Goal: Task Accomplishment & Management: Complete application form

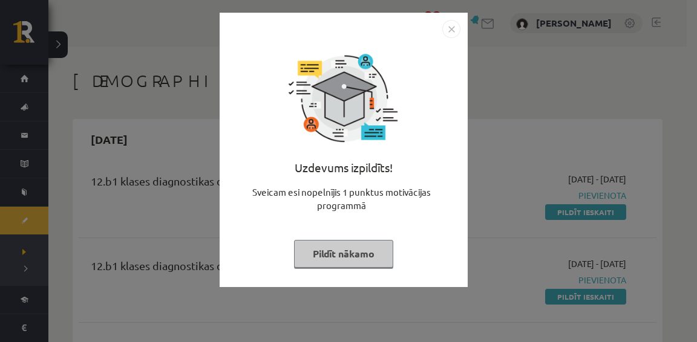
click at [339, 249] on button "Pildīt nākamo" at bounding box center [343, 254] width 99 height 28
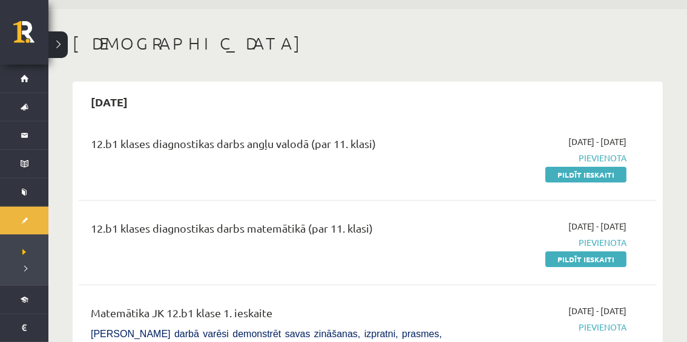
scroll to position [49, 0]
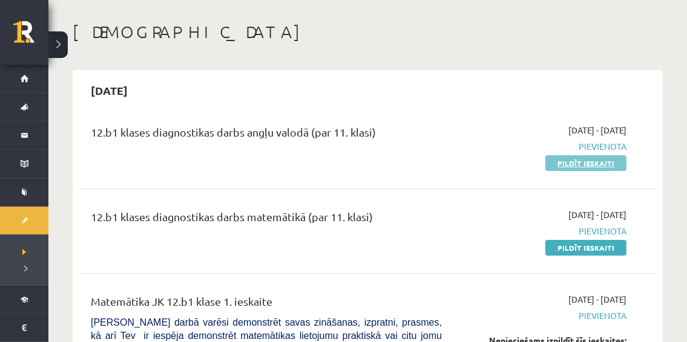
click at [580, 162] on link "Pildīt ieskaiti" at bounding box center [585, 163] width 81 height 16
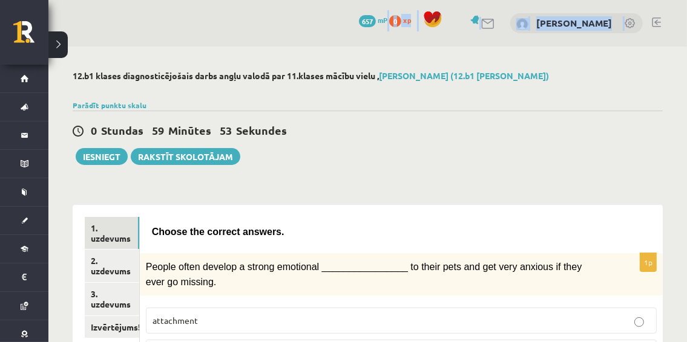
drag, startPoint x: 0, startPoint y: 0, endPoint x: 678, endPoint y: 14, distance: 678.3
click at [678, 14] on div "0 Dāvanas 657 mP 0 xp [PERSON_NAME]" at bounding box center [367, 23] width 638 height 47
click at [639, 94] on div at bounding box center [368, 91] width 590 height 12
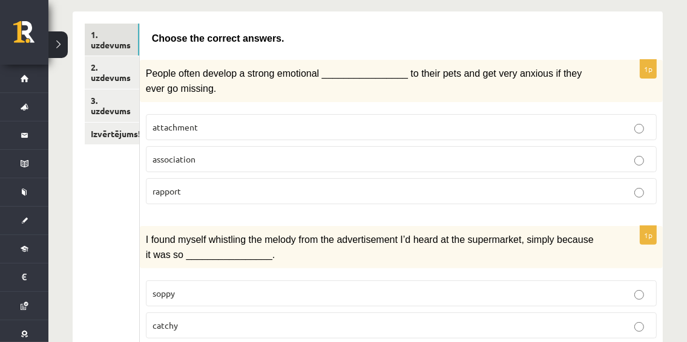
scroll to position [183, 0]
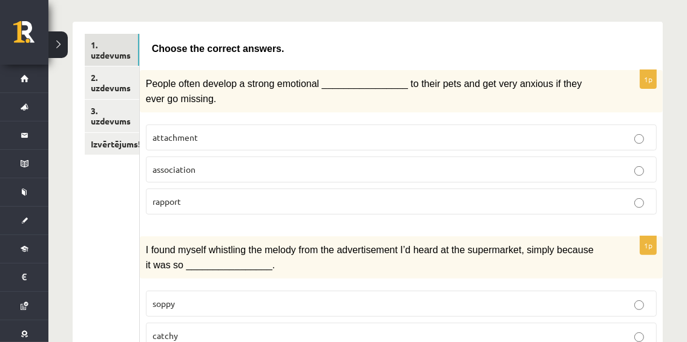
click at [598, 131] on p "attachment" at bounding box center [400, 137] width 497 height 13
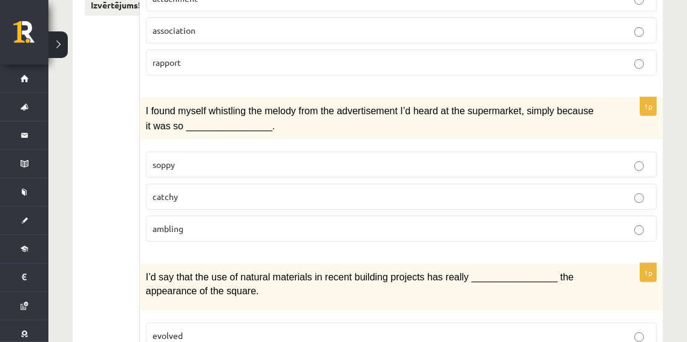
scroll to position [319, 0]
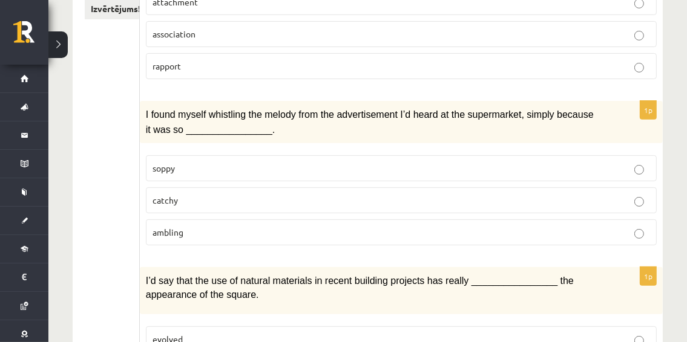
click at [526, 194] on p "catchy" at bounding box center [400, 200] width 497 height 13
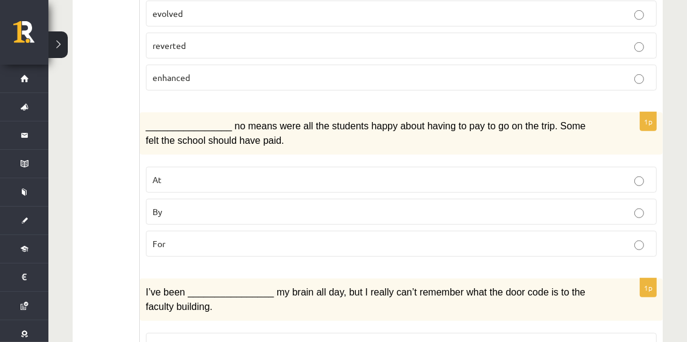
scroll to position [672, 0]
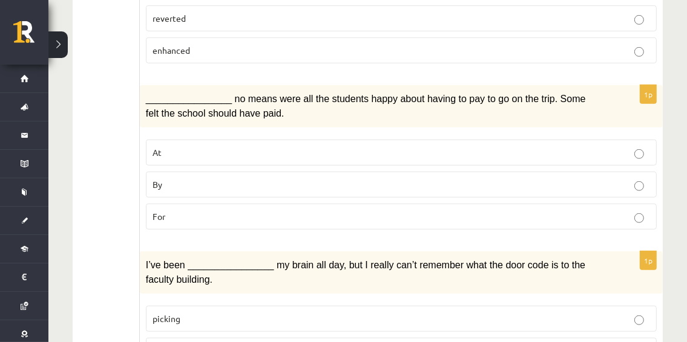
click at [529, 179] on p "By" at bounding box center [400, 184] width 497 height 13
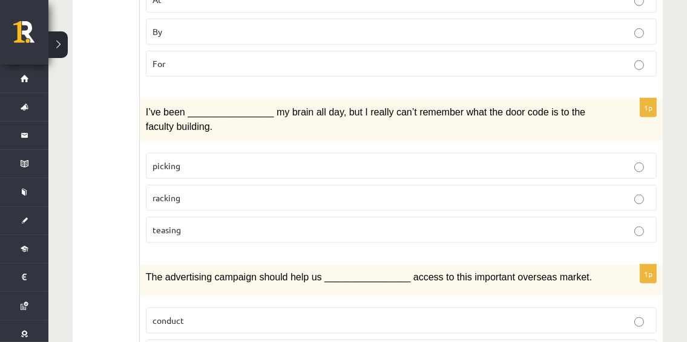
scroll to position [832, 0]
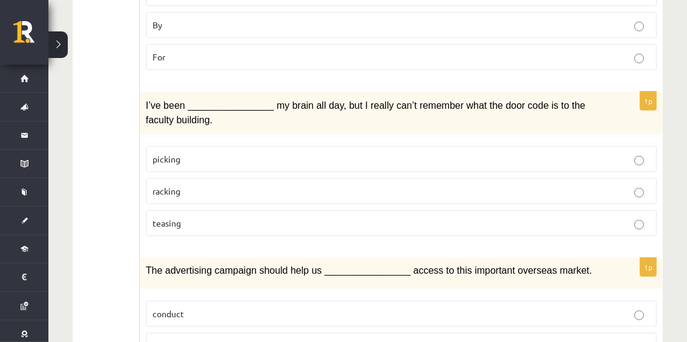
click at [603, 185] on p "racking" at bounding box center [400, 191] width 497 height 13
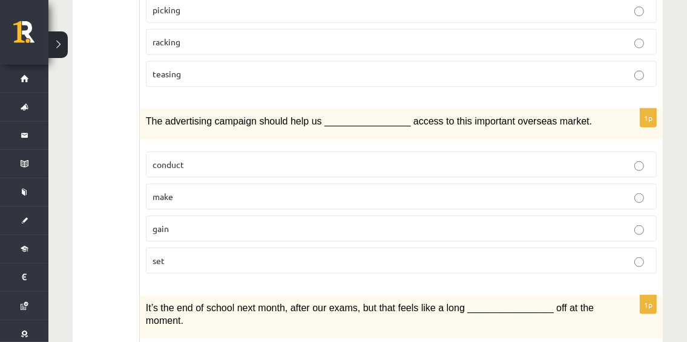
scroll to position [978, 0]
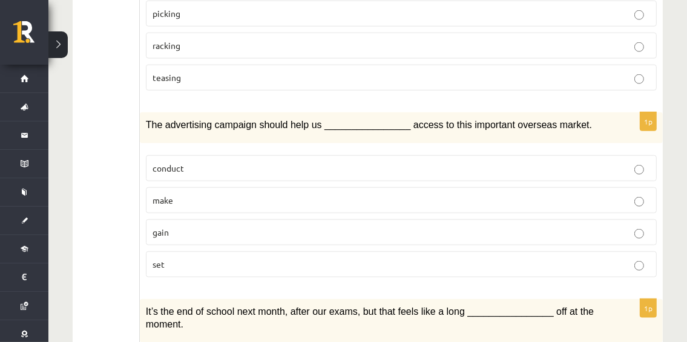
click at [541, 226] on p "gain" at bounding box center [400, 232] width 497 height 13
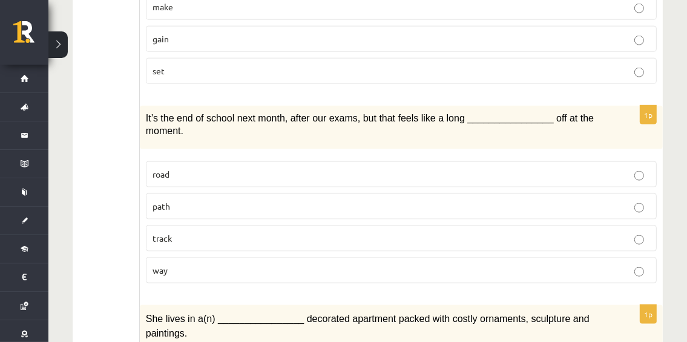
scroll to position [1175, 0]
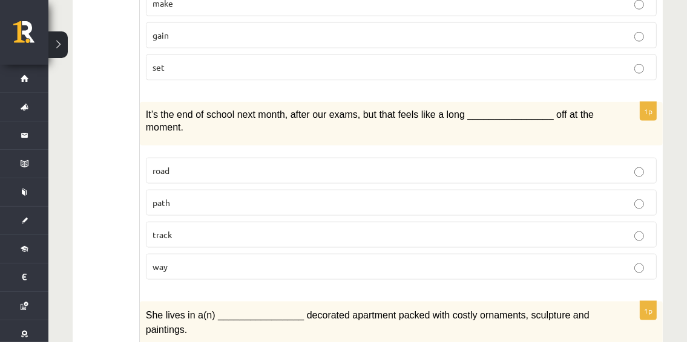
click at [581, 261] on p "way" at bounding box center [400, 267] width 497 height 13
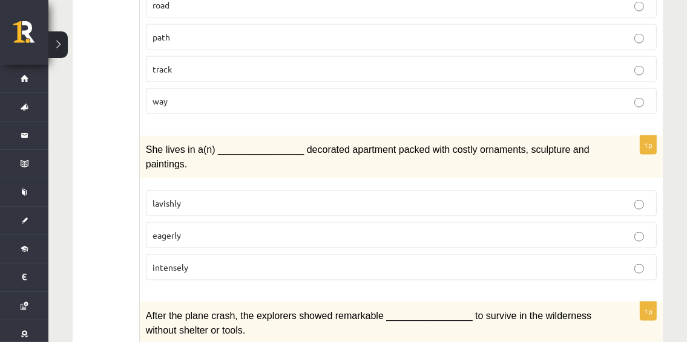
scroll to position [1344, 0]
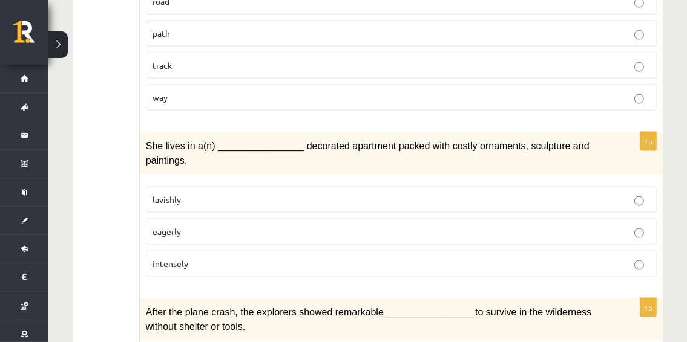
click at [496, 194] on p "lavishly" at bounding box center [400, 200] width 497 height 13
click at [500, 258] on p "intensely" at bounding box center [400, 264] width 497 height 13
click at [607, 187] on label "lavishly" at bounding box center [401, 200] width 511 height 26
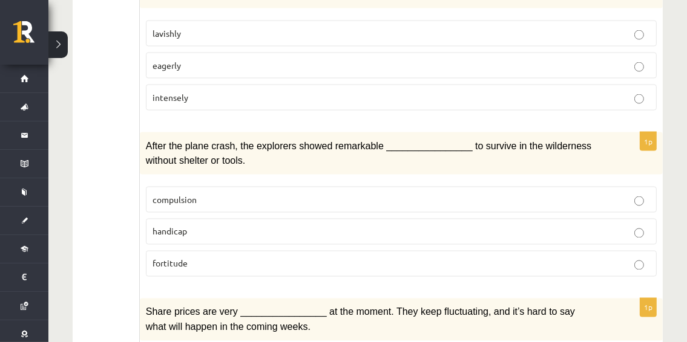
scroll to position [1514, 0]
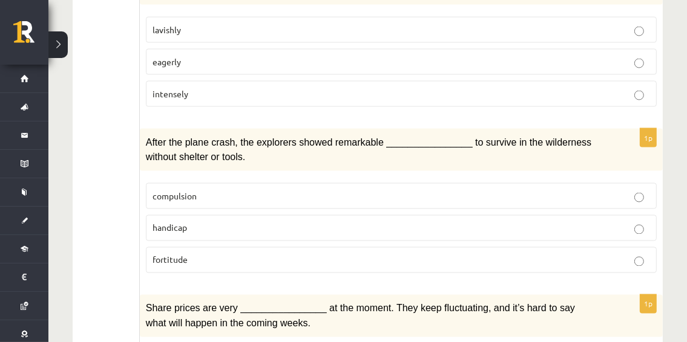
click at [474, 254] on p "fortitude" at bounding box center [400, 260] width 497 height 13
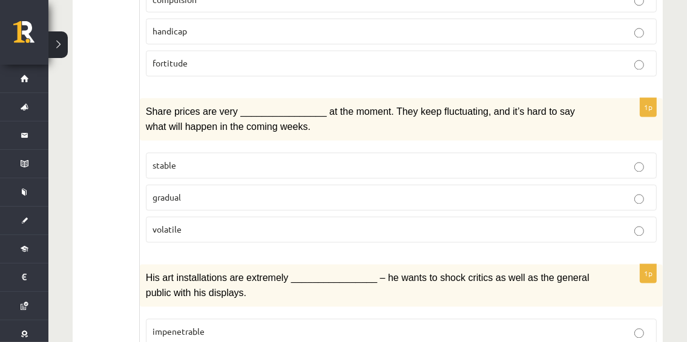
scroll to position [1708, 0]
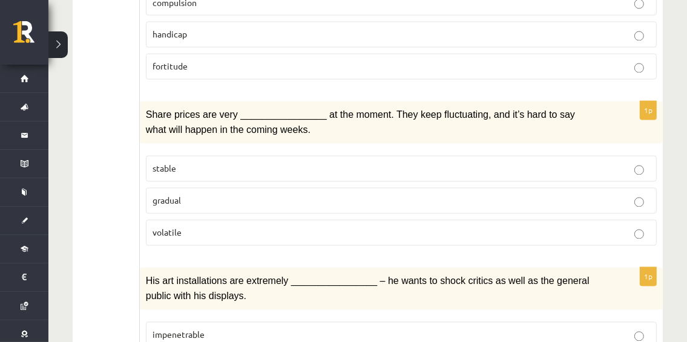
click at [587, 195] on p "gradual" at bounding box center [400, 201] width 497 height 13
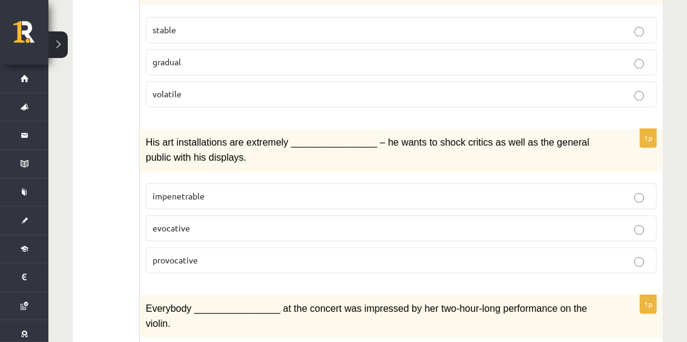
scroll to position [1918, 0]
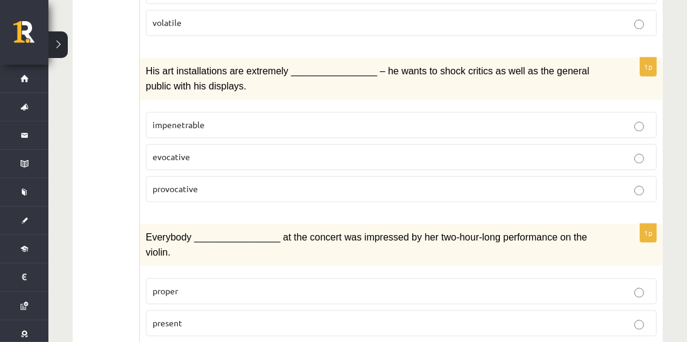
click at [610, 317] on p "present" at bounding box center [400, 323] width 497 height 13
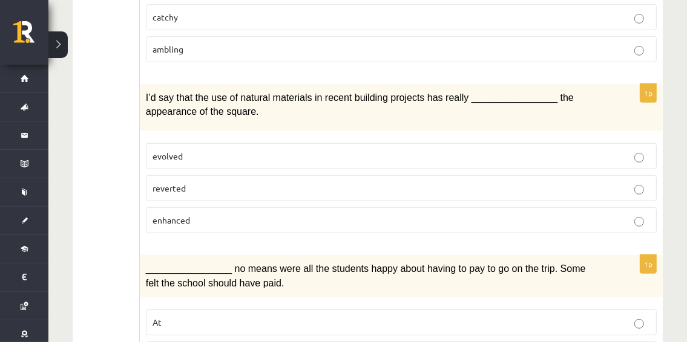
scroll to position [509, 0]
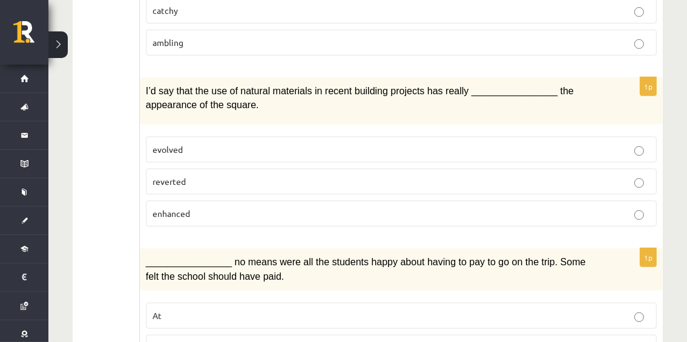
click at [634, 137] on label "evolved" at bounding box center [401, 150] width 511 height 26
click at [554, 207] on p "enhanced" at bounding box center [400, 213] width 497 height 13
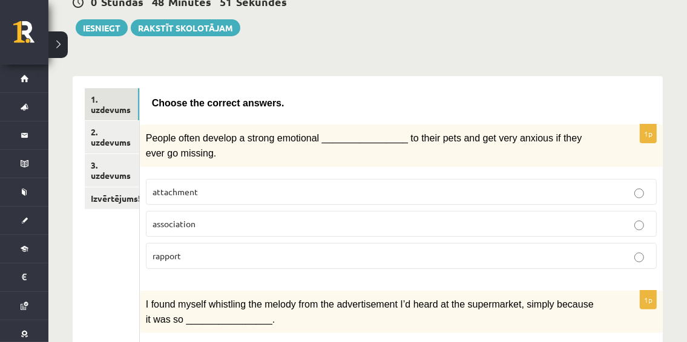
scroll to position [132, 0]
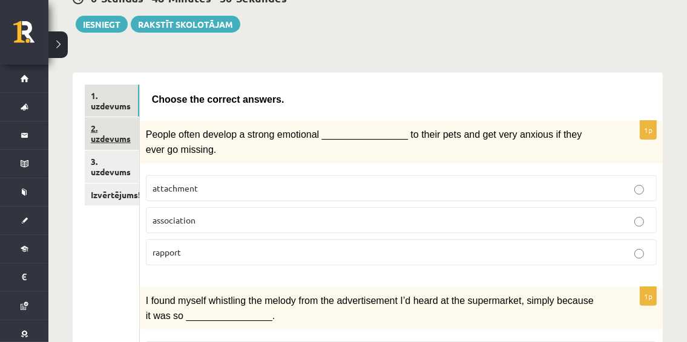
click at [111, 131] on link "2. uzdevums" at bounding box center [112, 133] width 54 height 33
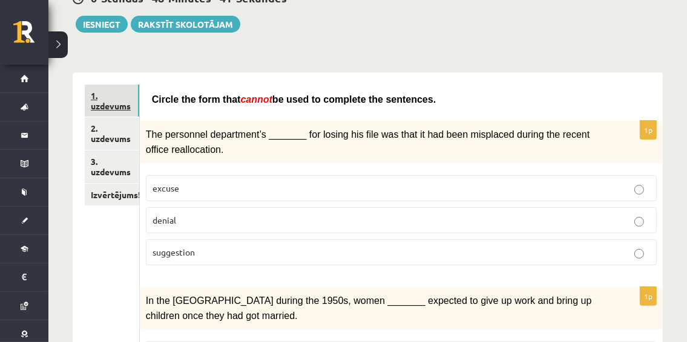
click at [115, 103] on link "1. uzdevums" at bounding box center [112, 101] width 54 height 33
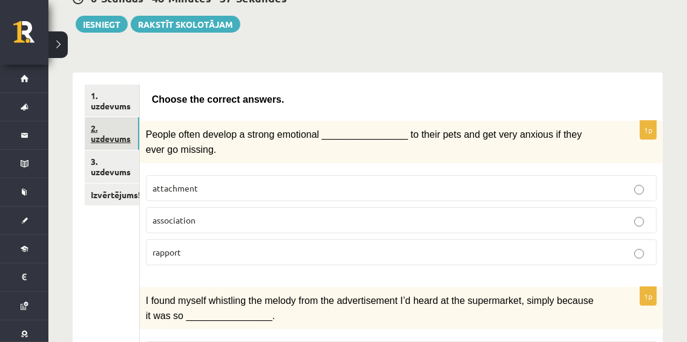
click at [108, 134] on link "2. uzdevums" at bounding box center [112, 133] width 54 height 33
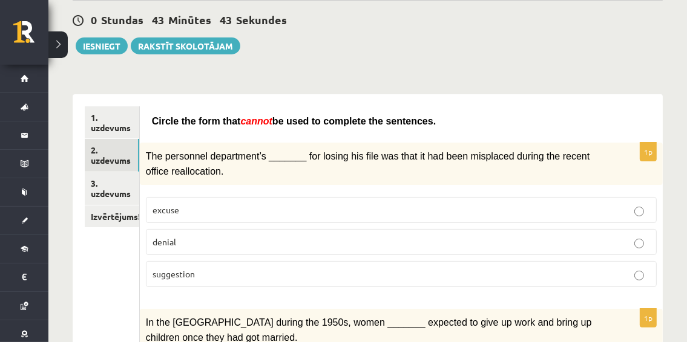
scroll to position [91, 0]
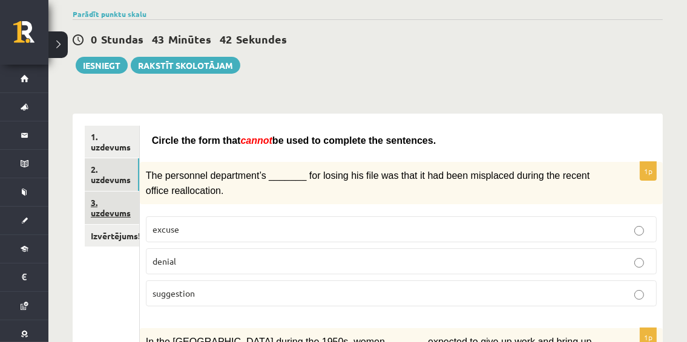
click at [122, 211] on link "3. uzdevums" at bounding box center [112, 208] width 54 height 33
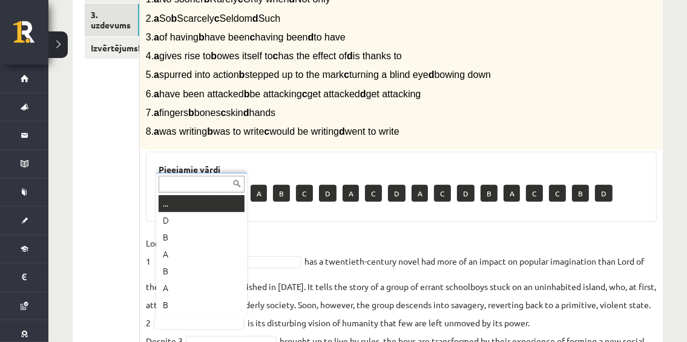
scroll to position [15, 0]
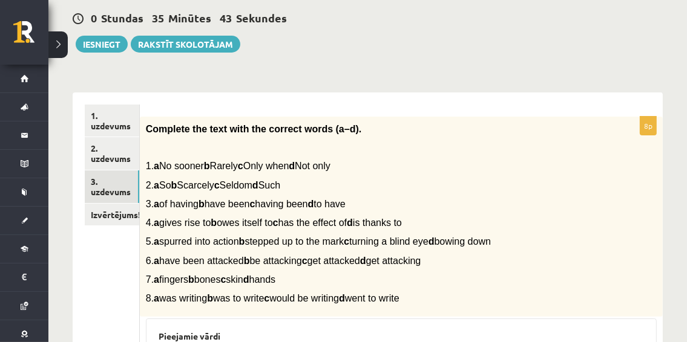
scroll to position [115, 0]
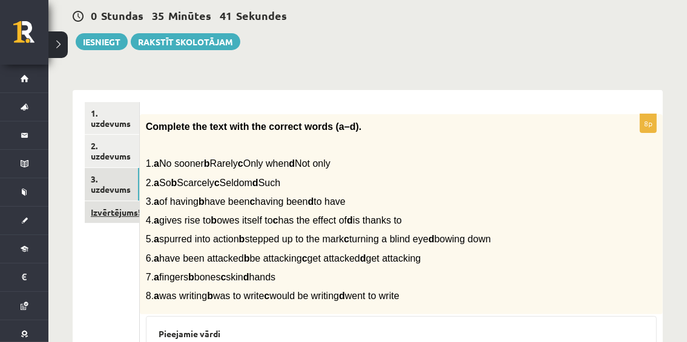
click at [108, 214] on link "Izvērtējums!" at bounding box center [112, 212] width 54 height 22
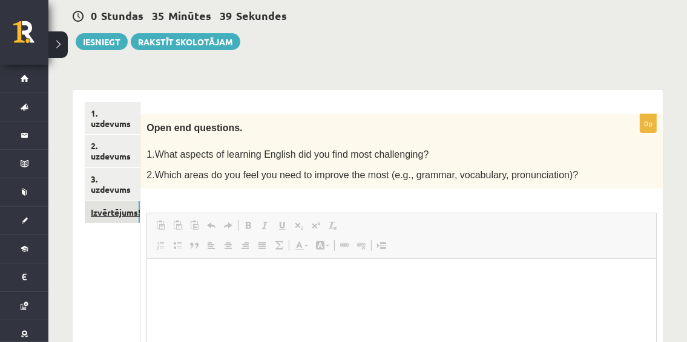
scroll to position [0, 0]
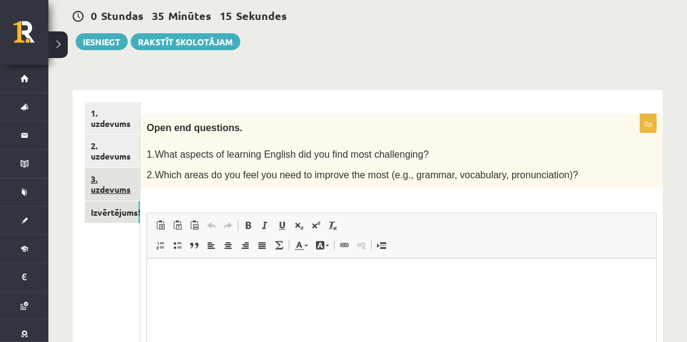
click at [110, 180] on link "3. uzdevums" at bounding box center [112, 184] width 55 height 33
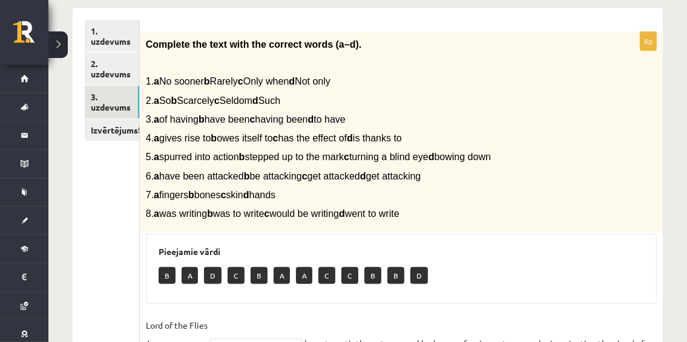
scroll to position [156, 0]
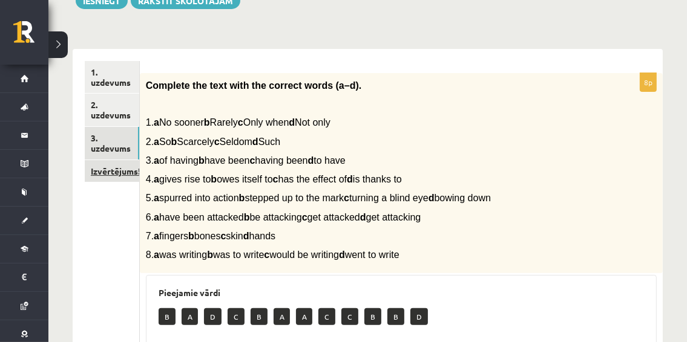
click at [117, 171] on link "Izvērtējums!" at bounding box center [112, 171] width 54 height 22
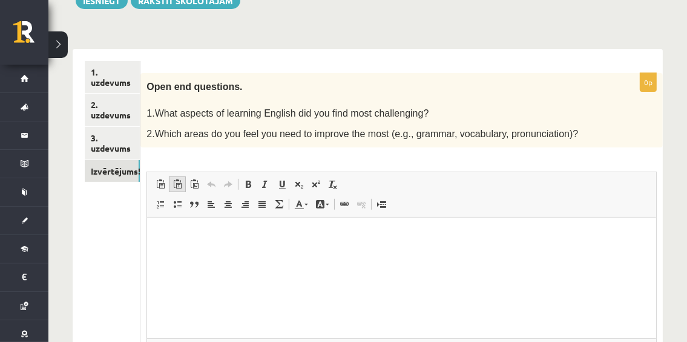
scroll to position [0, 0]
click at [180, 228] on html at bounding box center [401, 236] width 509 height 37
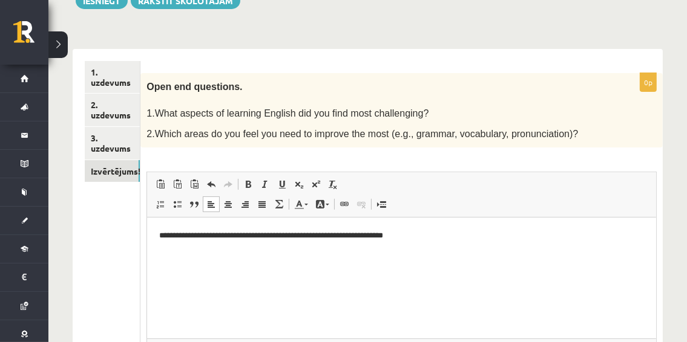
click at [169, 236] on p "**********" at bounding box center [401, 236] width 485 height 13
click at [95, 116] on link "2. uzdevums" at bounding box center [112, 110] width 55 height 33
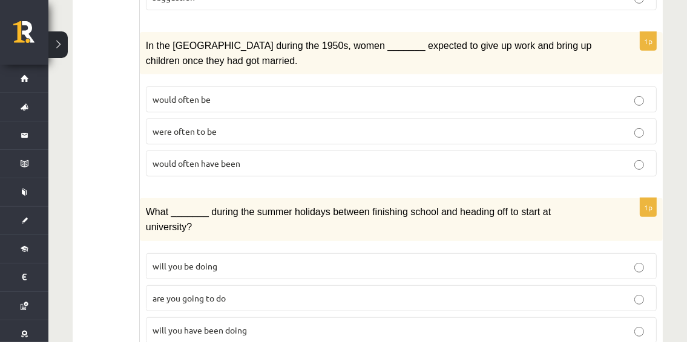
scroll to position [380, 0]
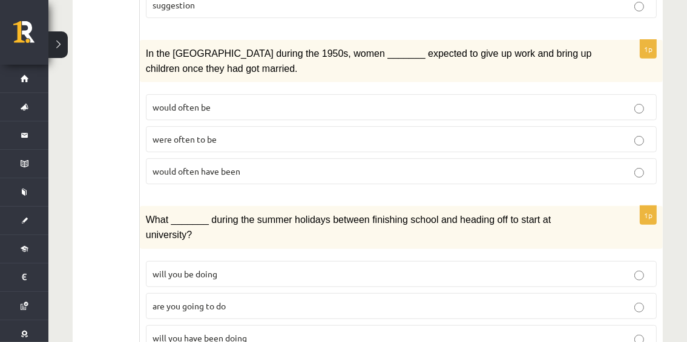
click at [644, 133] on p "were often to be" at bounding box center [400, 139] width 497 height 13
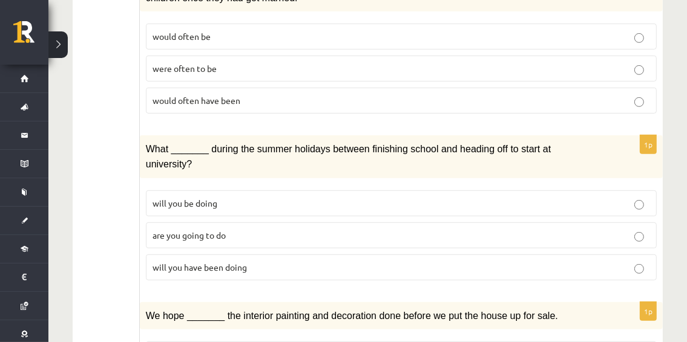
scroll to position [521, 0]
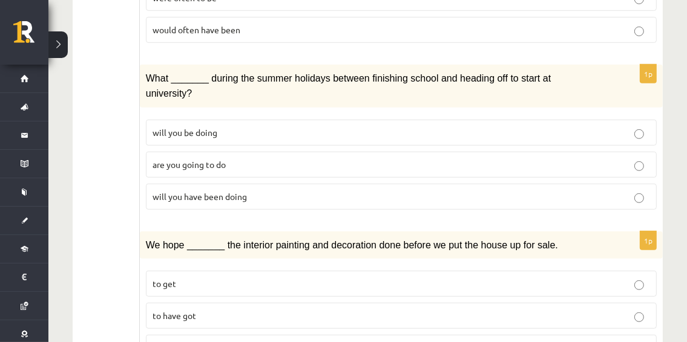
click at [592, 191] on p "will you have been doing" at bounding box center [400, 197] width 497 height 13
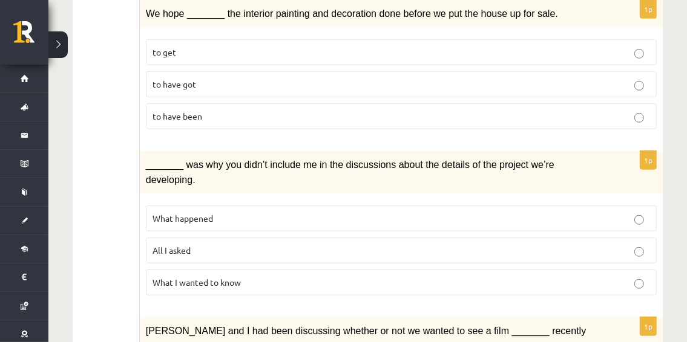
scroll to position [756, 0]
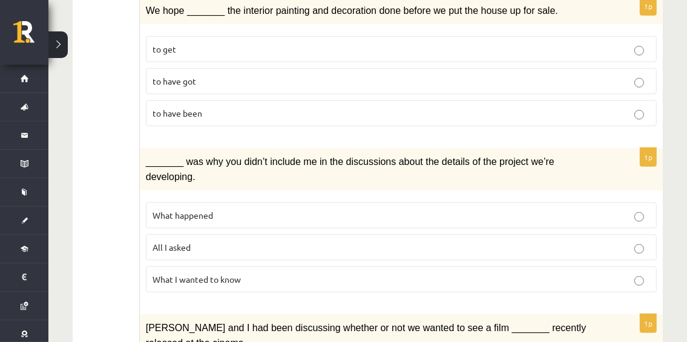
click at [595, 203] on label "What happened" at bounding box center [401, 216] width 511 height 26
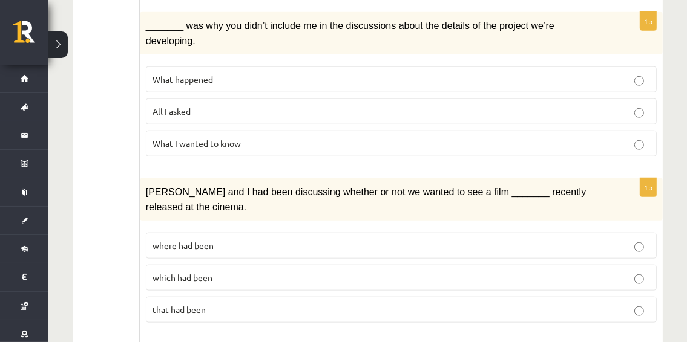
scroll to position [917, 0]
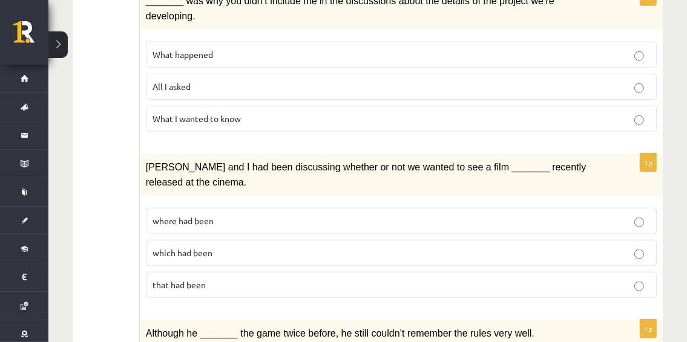
click at [618, 215] on p "where had been" at bounding box center [400, 221] width 497 height 13
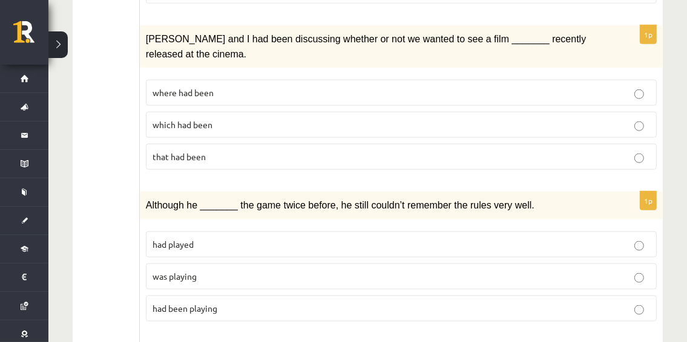
scroll to position [1075, 0]
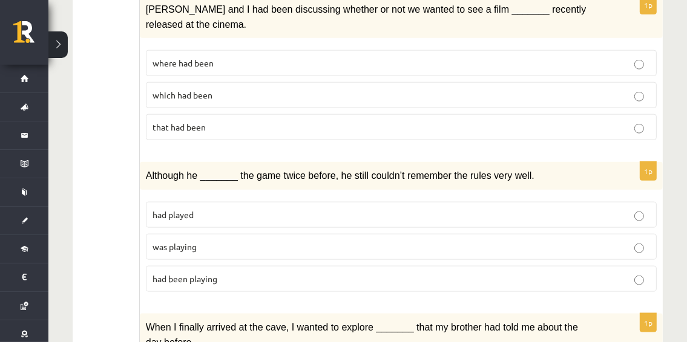
click at [557, 241] on p "was playing" at bounding box center [400, 247] width 497 height 13
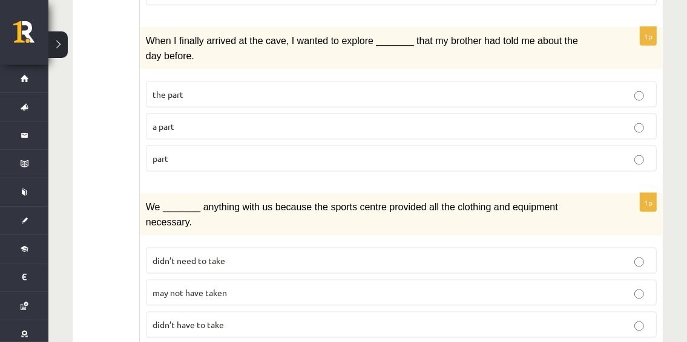
scroll to position [1364, 0]
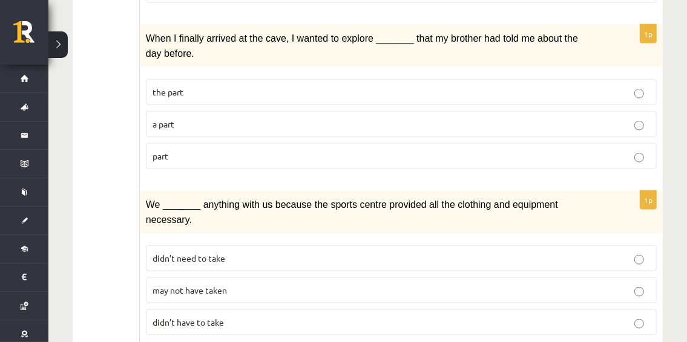
click at [589, 284] on p "may not have taken" at bounding box center [400, 290] width 497 height 13
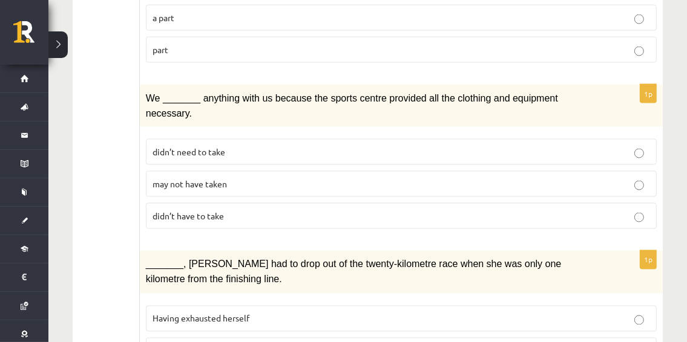
scroll to position [1472, 0]
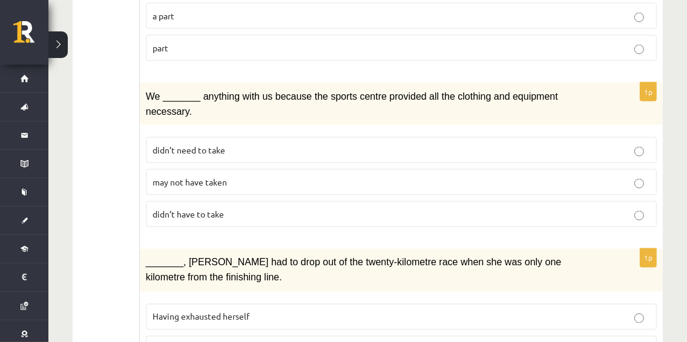
click at [358, 311] on p "Having exhausted herself" at bounding box center [400, 317] width 497 height 13
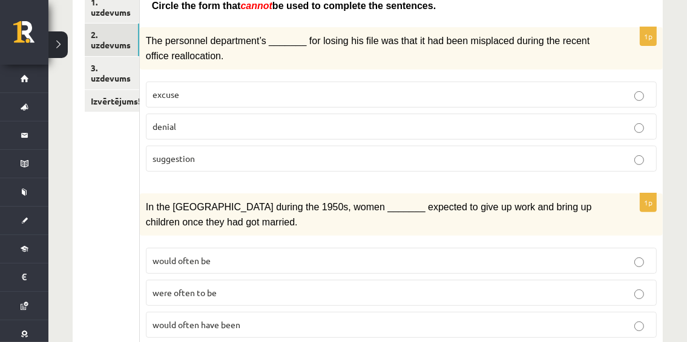
scroll to position [183, 0]
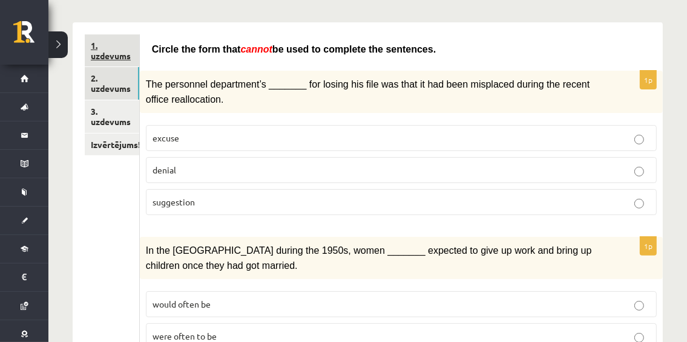
click at [114, 48] on link "1. uzdevums" at bounding box center [112, 50] width 54 height 33
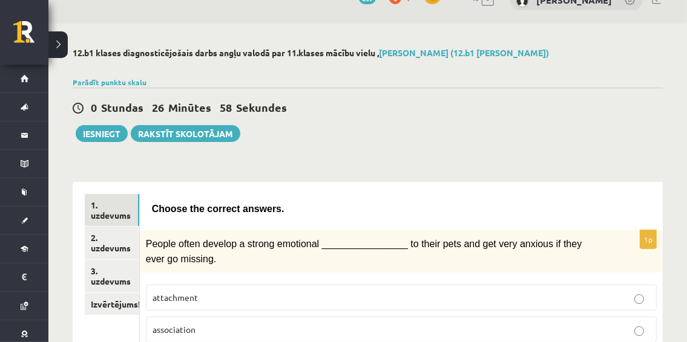
scroll to position [19, 0]
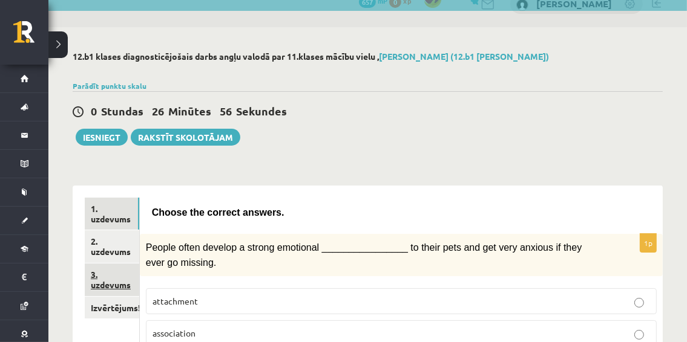
click at [115, 275] on link "3. uzdevums" at bounding box center [112, 280] width 54 height 33
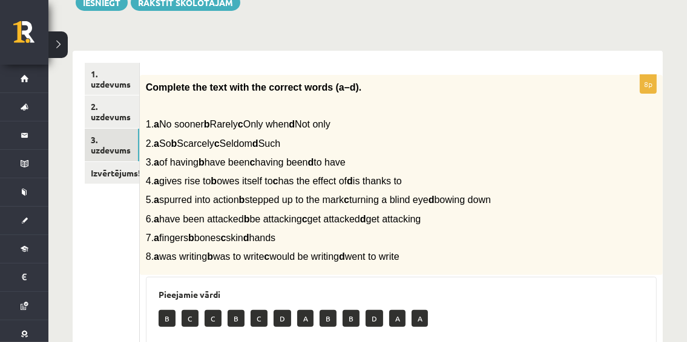
scroll to position [36, 0]
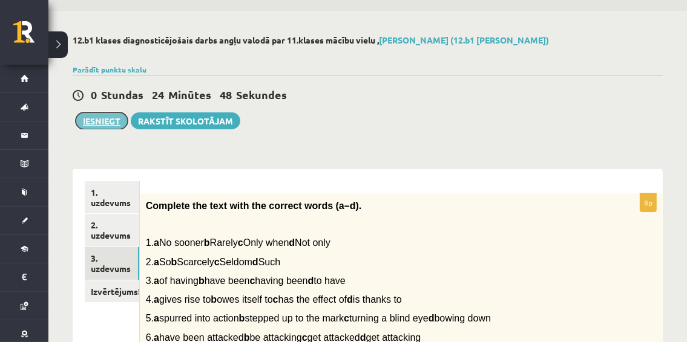
click at [96, 121] on button "Iesniegt" at bounding box center [102, 121] width 52 height 17
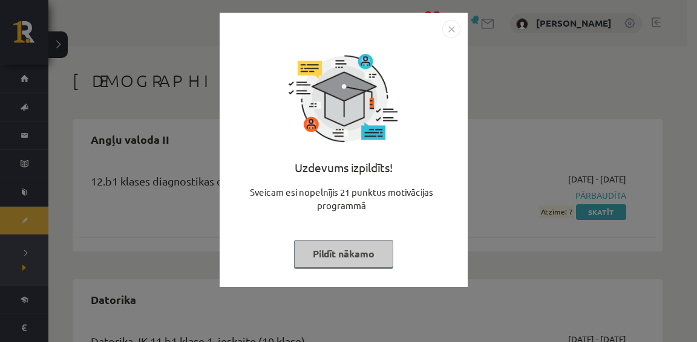
click at [339, 256] on button "Pildīt nākamo" at bounding box center [343, 254] width 99 height 28
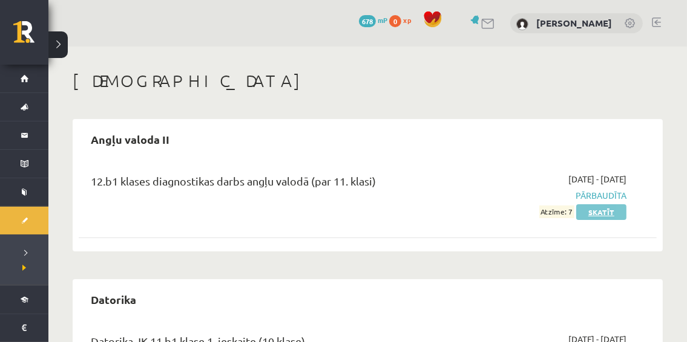
click at [593, 211] on link "Skatīt" at bounding box center [601, 212] width 50 height 16
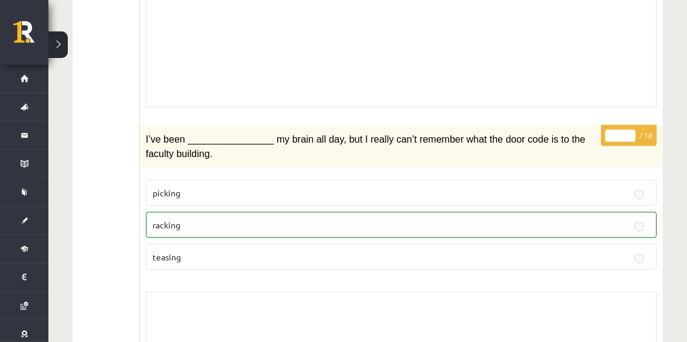
scroll to position [1260, 0]
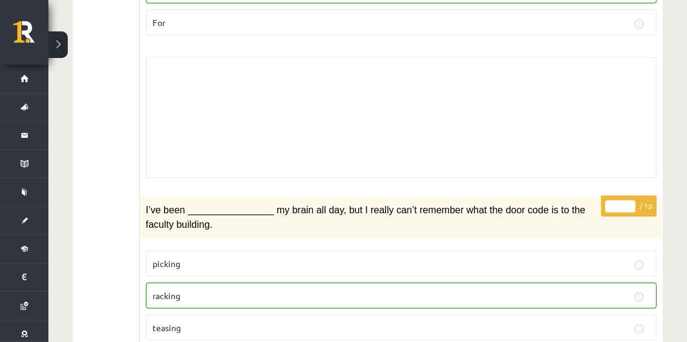
click at [428, 75] on div "Skolotāja pielikums" at bounding box center [401, 117] width 511 height 121
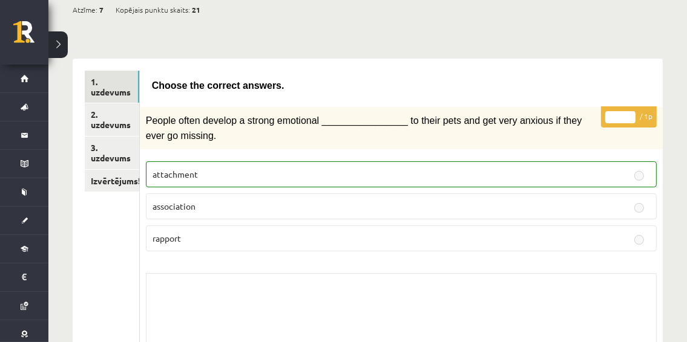
scroll to position [128, 0]
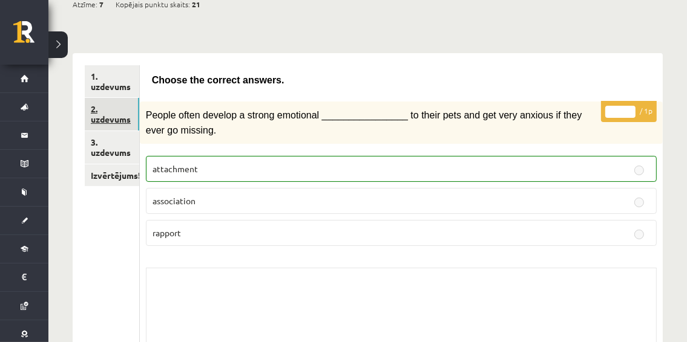
click at [114, 111] on link "2. uzdevums" at bounding box center [112, 114] width 54 height 33
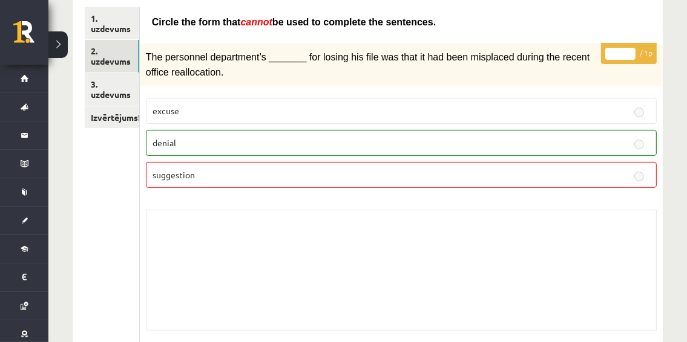
scroll to position [177, 0]
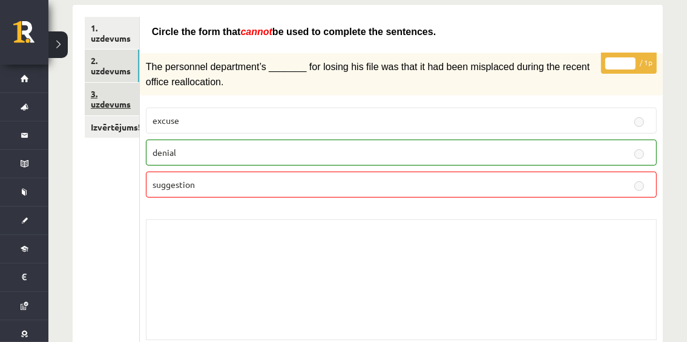
click at [93, 100] on link "3. uzdevums" at bounding box center [112, 99] width 54 height 33
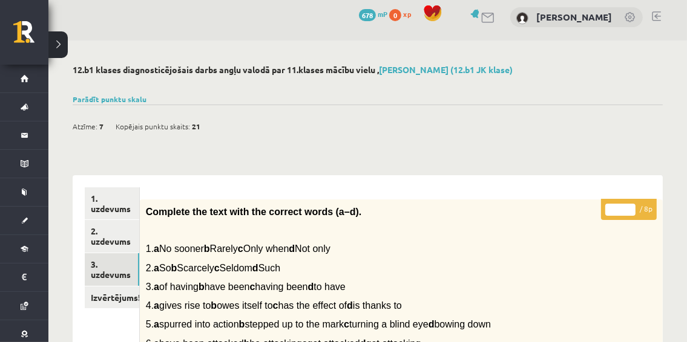
scroll to position [0, 0]
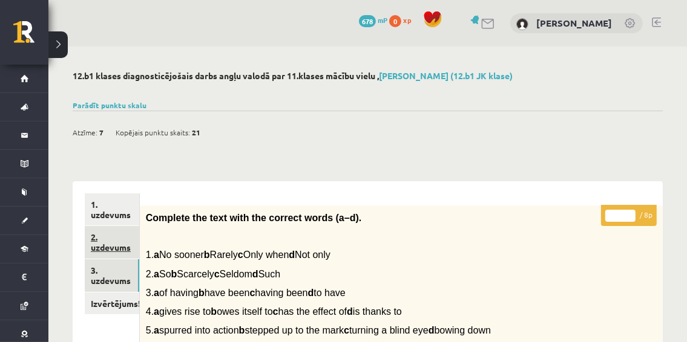
click at [119, 246] on link "2. uzdevums" at bounding box center [112, 242] width 54 height 33
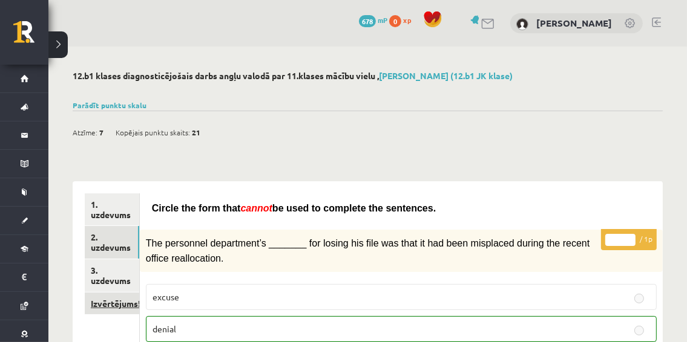
click at [96, 302] on link "Izvērtējums!" at bounding box center [112, 304] width 54 height 22
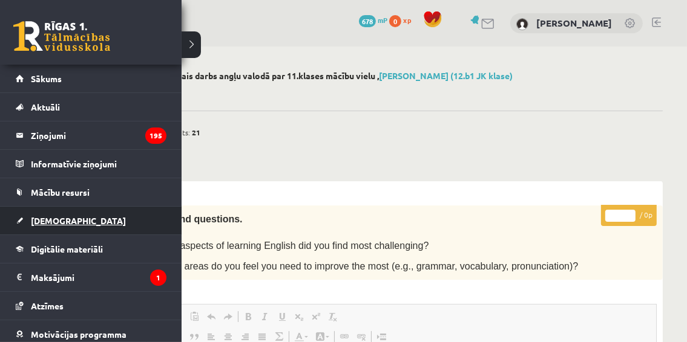
click at [105, 220] on link "[DEMOGRAPHIC_DATA]" at bounding box center [91, 221] width 151 height 28
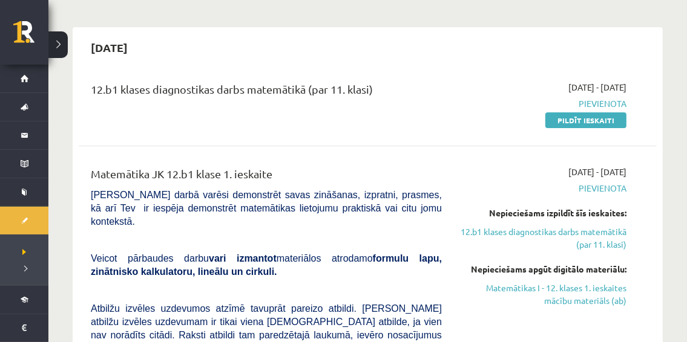
scroll to position [68, 0]
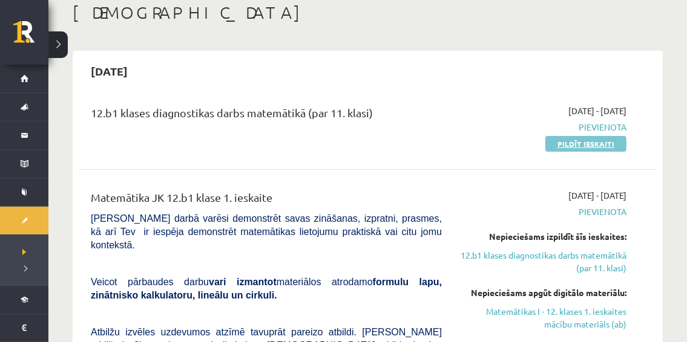
click at [578, 140] on link "Pildīt ieskaiti" at bounding box center [585, 144] width 81 height 16
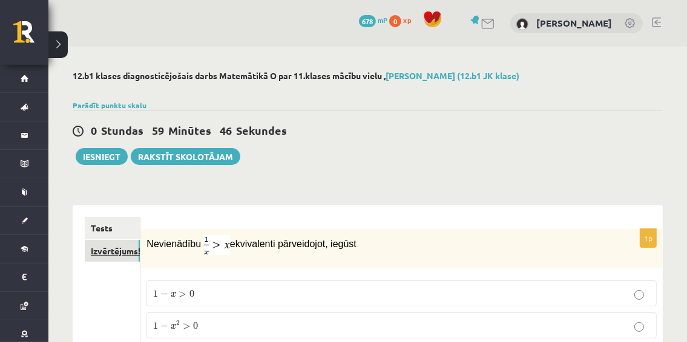
click at [115, 250] on link "Izvērtējums!" at bounding box center [112, 251] width 55 height 22
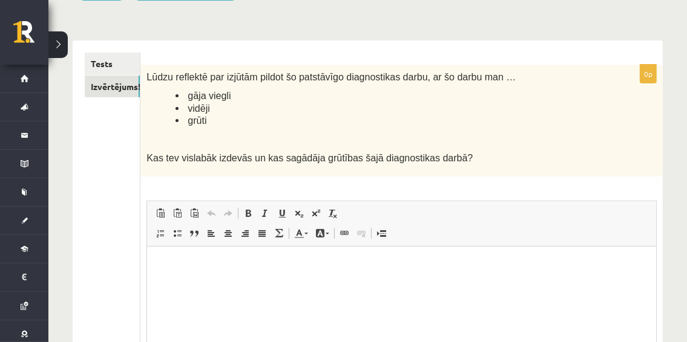
scroll to position [163, 0]
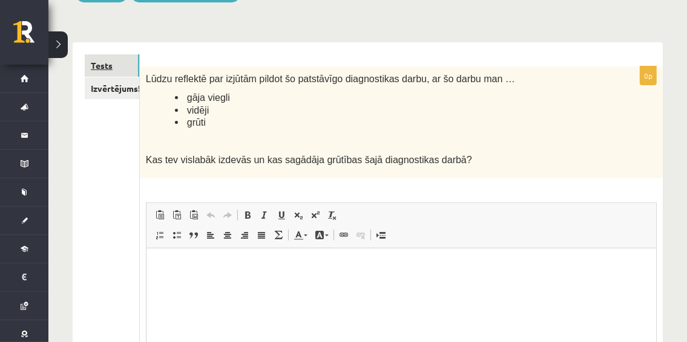
click at [104, 61] on link "Tests" at bounding box center [112, 65] width 54 height 22
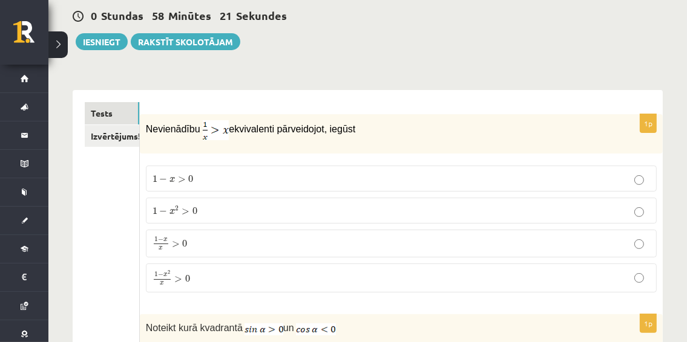
scroll to position [96, 0]
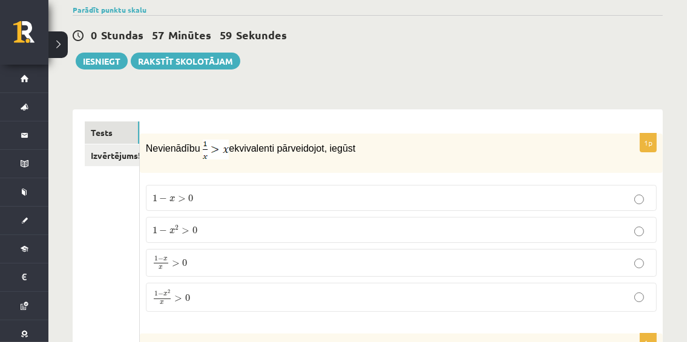
click at [588, 194] on p "1 − x > 0 1 − x > 0" at bounding box center [400, 198] width 497 height 13
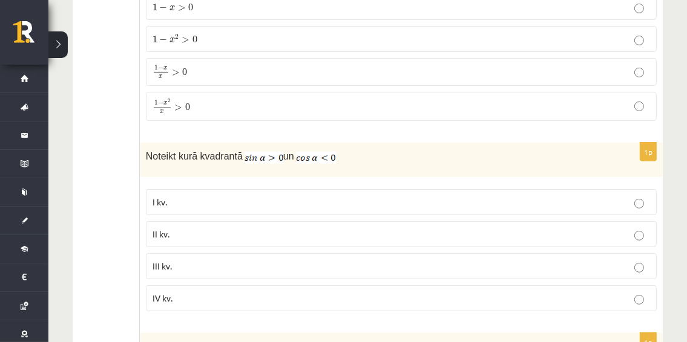
scroll to position [315, 0]
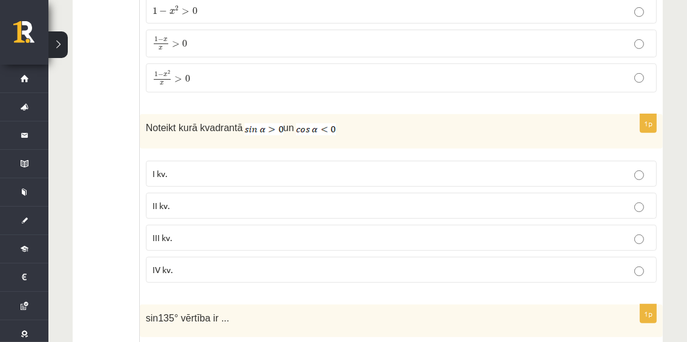
click at [520, 173] on p "I kv." at bounding box center [400, 174] width 497 height 13
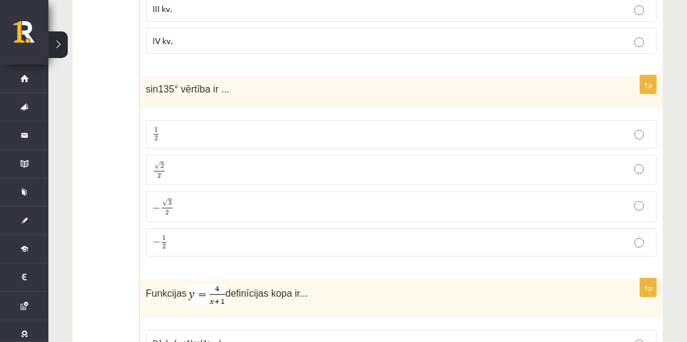
scroll to position [554, 0]
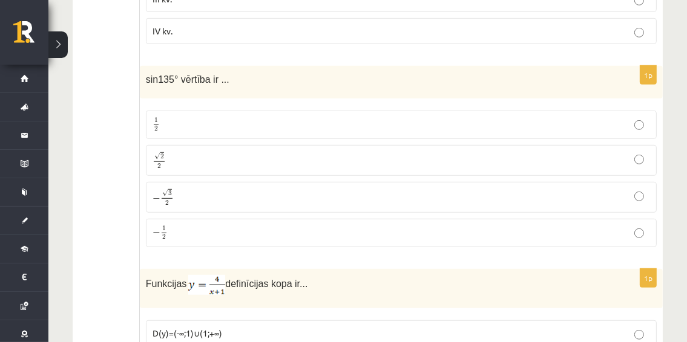
click at [566, 152] on p "√ 2 2 2 2" at bounding box center [400, 161] width 497 height 18
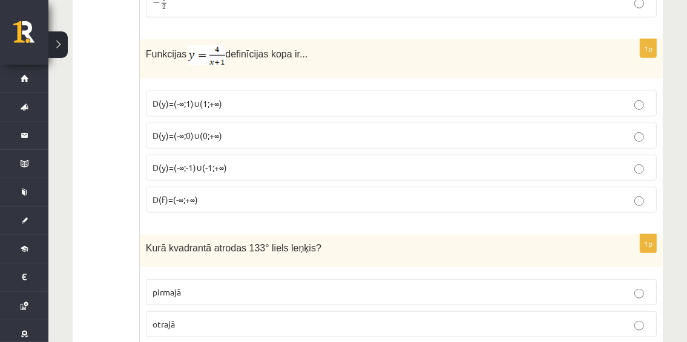
scroll to position [793, 0]
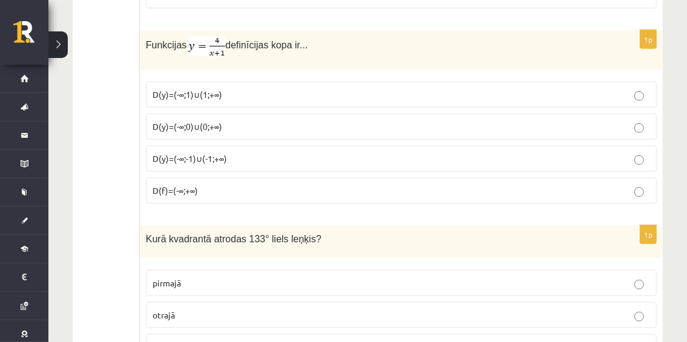
click at [449, 126] on p "D(y)=(-∞;0)∪(0;+∞)" at bounding box center [400, 126] width 497 height 13
click at [624, 120] on p "D(y)=(-∞;0)∪(0;+∞)" at bounding box center [400, 126] width 497 height 13
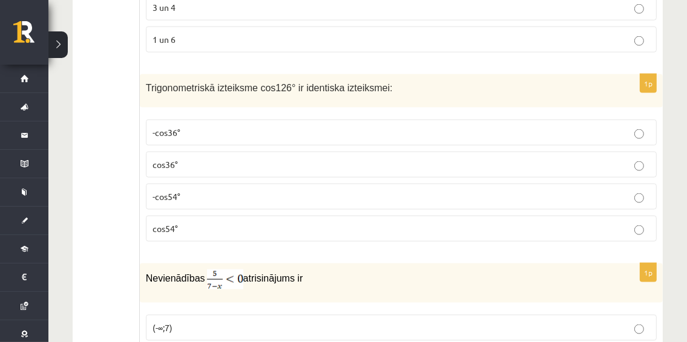
scroll to position [1309, 0]
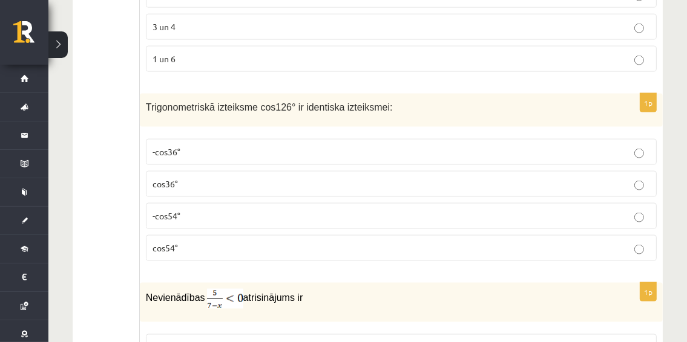
click at [276, 243] on p "cos54°" at bounding box center [400, 248] width 497 height 13
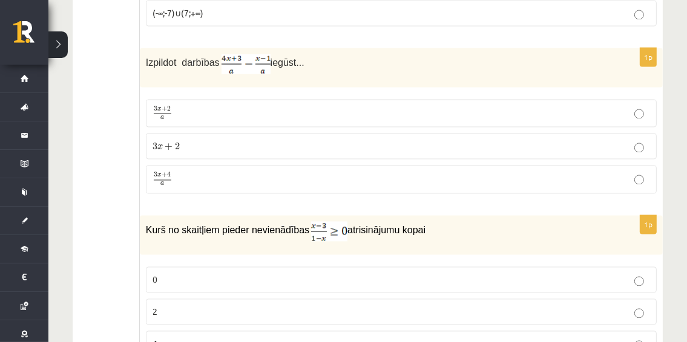
scroll to position [1711, 0]
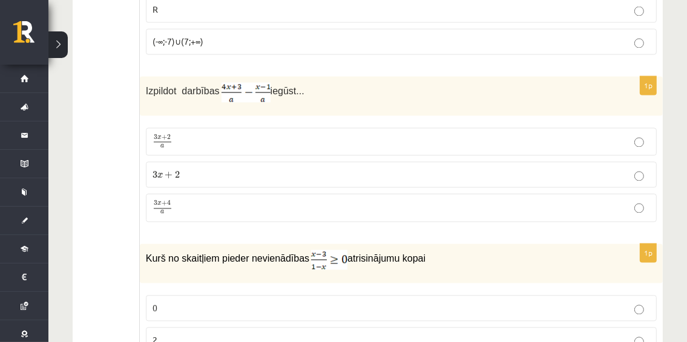
click at [531, 140] on p "3 x + 2 a 3 x + 2 a" at bounding box center [400, 142] width 497 height 15
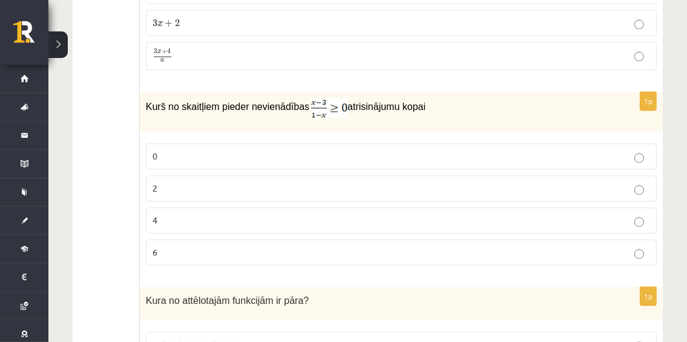
scroll to position [1863, 0]
click at [564, 152] on label "0" at bounding box center [401, 156] width 511 height 26
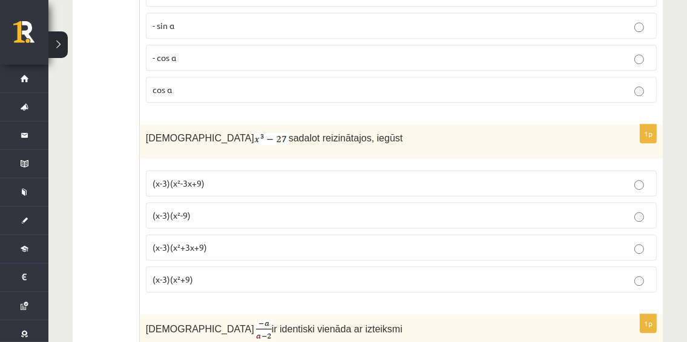
scroll to position [2657, 0]
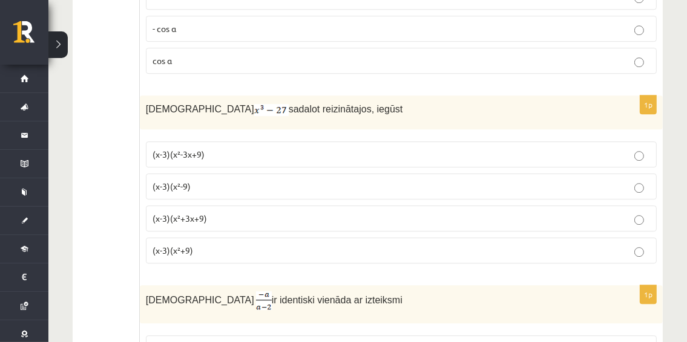
click at [585, 244] on p "(x-3)(x²+9)" at bounding box center [400, 250] width 497 height 13
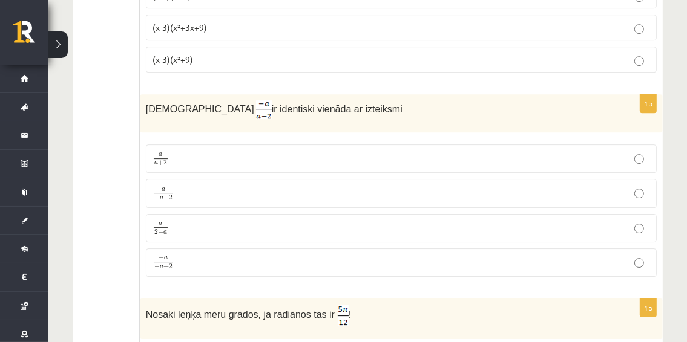
scroll to position [2858, 0]
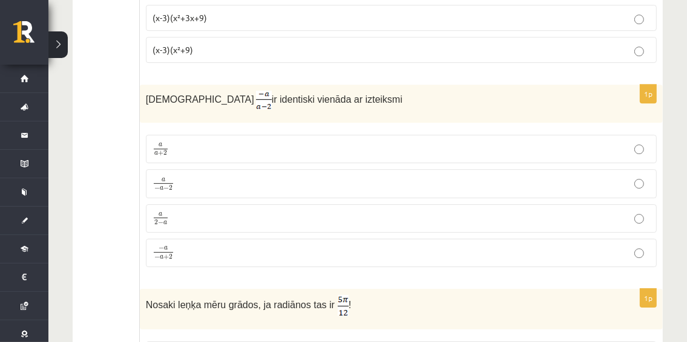
click at [506, 246] on p "− a − a + 2 − a − a + 2" at bounding box center [400, 254] width 497 height 16
click at [531, 211] on p "a 2 − a a 2 − a" at bounding box center [400, 218] width 497 height 15
click at [584, 246] on p "− a − a + 2 − a − a + 2" at bounding box center [400, 254] width 497 height 16
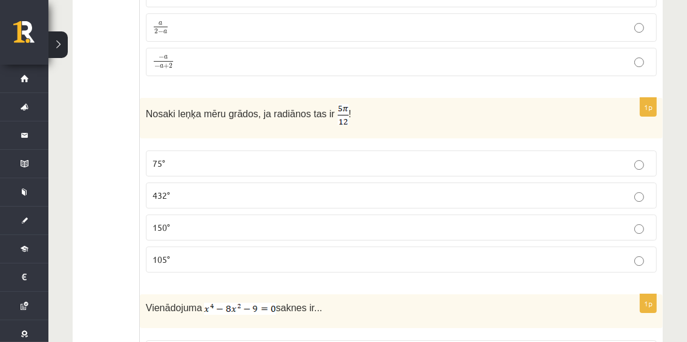
scroll to position [3059, 0]
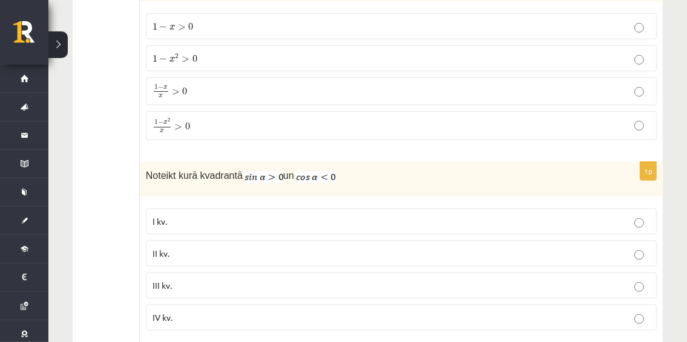
scroll to position [296, 0]
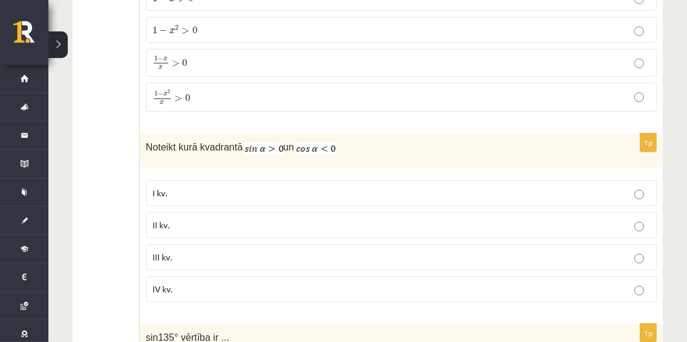
click at [612, 222] on p "II kv." at bounding box center [400, 225] width 497 height 13
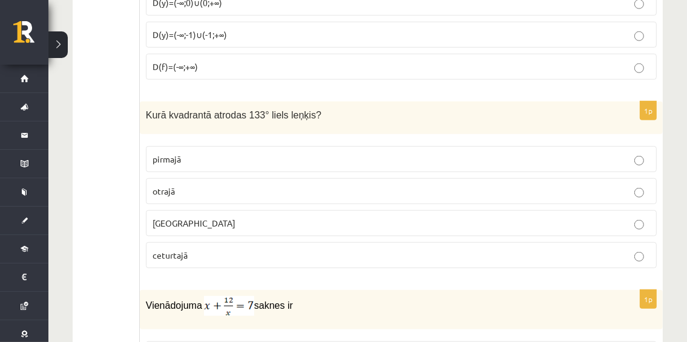
scroll to position [907, 0]
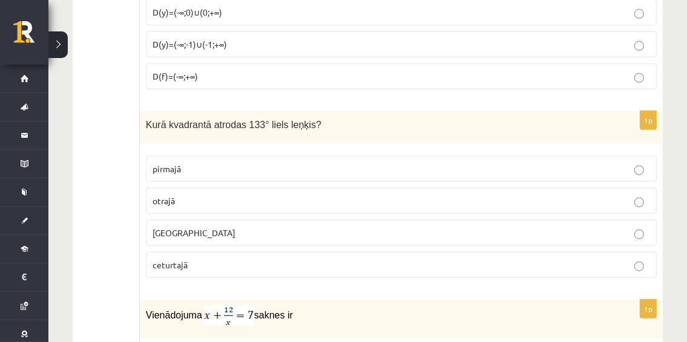
click at [511, 195] on p "otrajā" at bounding box center [400, 201] width 497 height 13
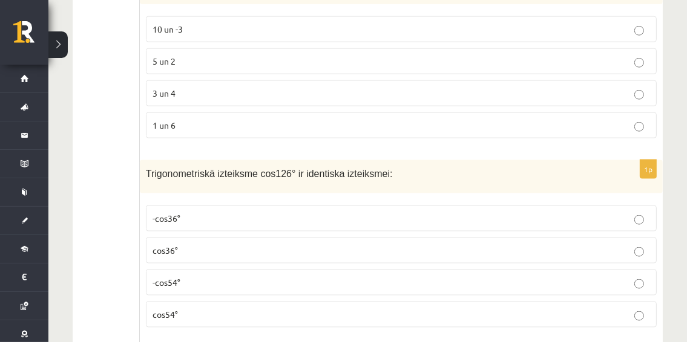
scroll to position [1128, 0]
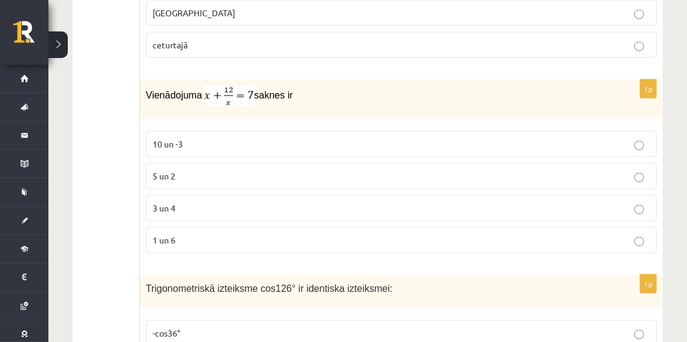
click at [581, 203] on p "3 un 4" at bounding box center [400, 208] width 497 height 13
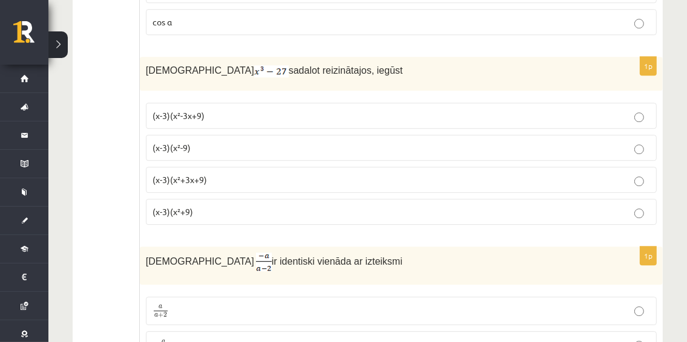
scroll to position [2667, 0]
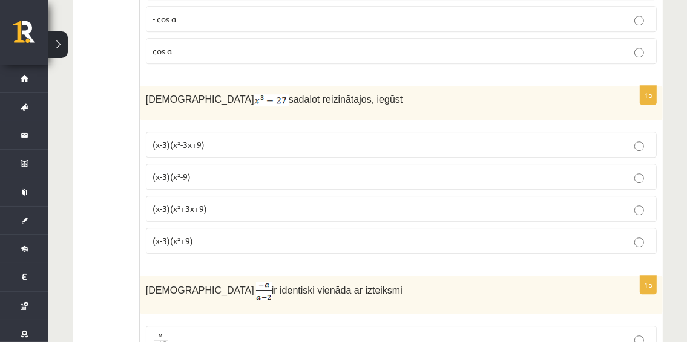
click at [443, 203] on p "(x-3)(x²+3x+9)" at bounding box center [400, 209] width 497 height 13
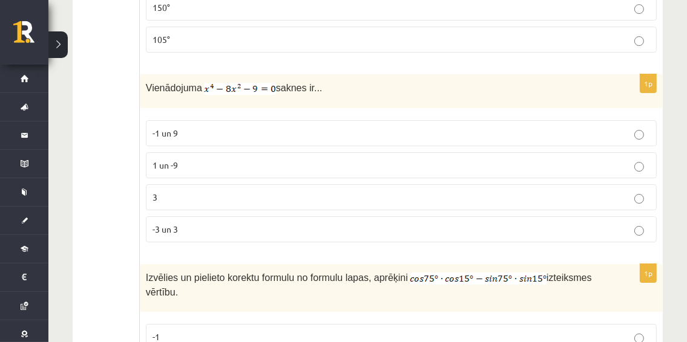
scroll to position [3211, 0]
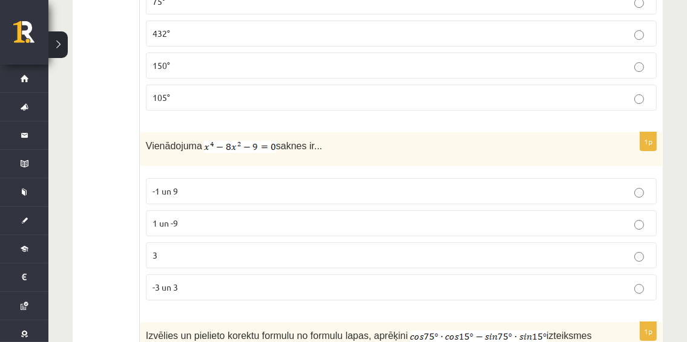
click at [620, 281] on p "-3 un 3" at bounding box center [400, 287] width 497 height 13
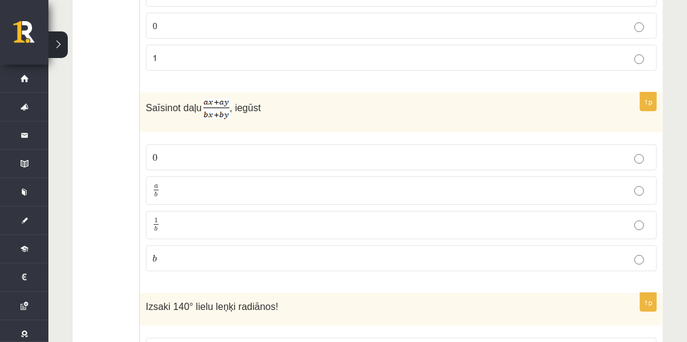
scroll to position [3593, 0]
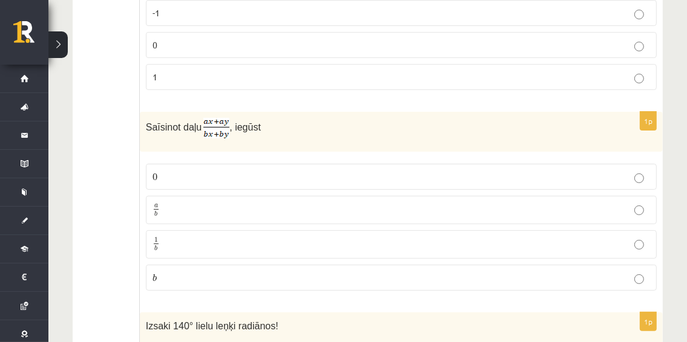
click at [609, 171] on p "0 0" at bounding box center [400, 177] width 497 height 13
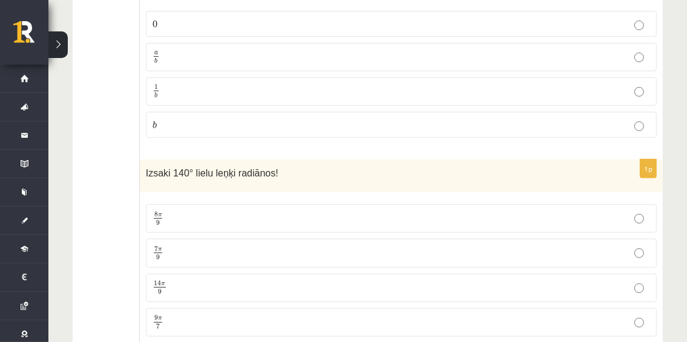
scroll to position [3794, 0]
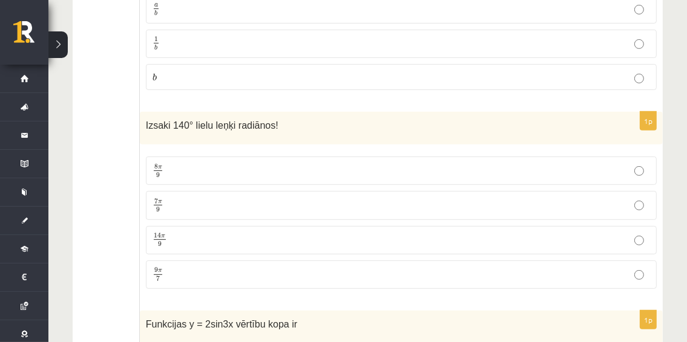
click at [598, 198] on p "7 π 9 7 π 9" at bounding box center [400, 205] width 497 height 15
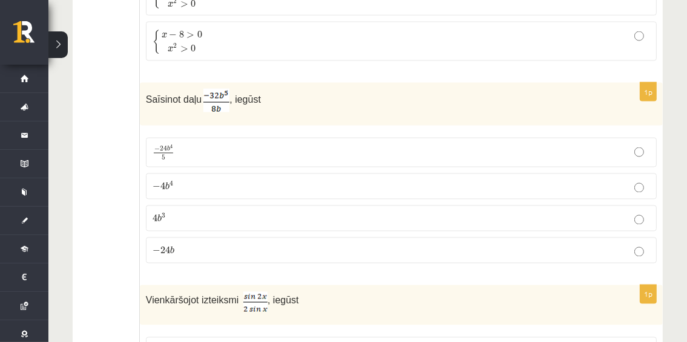
scroll to position [4970, 0]
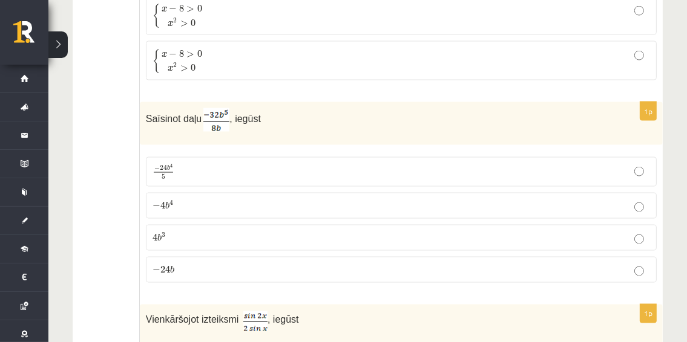
click at [568, 200] on p "− 4 b 4 − 4 b 4" at bounding box center [400, 206] width 497 height 13
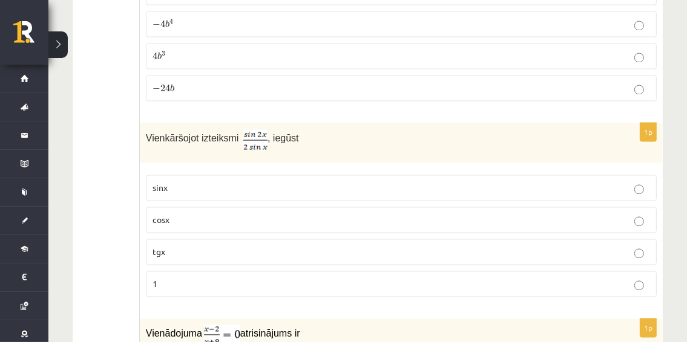
scroll to position [5161, 0]
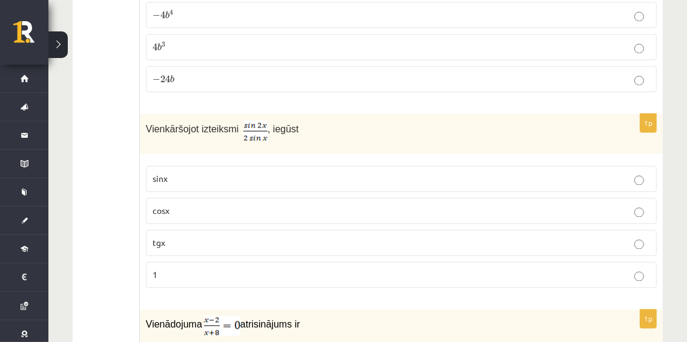
click at [632, 269] on p "1" at bounding box center [400, 275] width 497 height 13
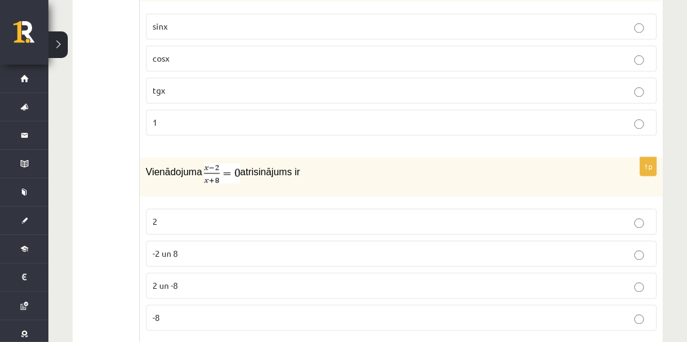
scroll to position [5343, 0]
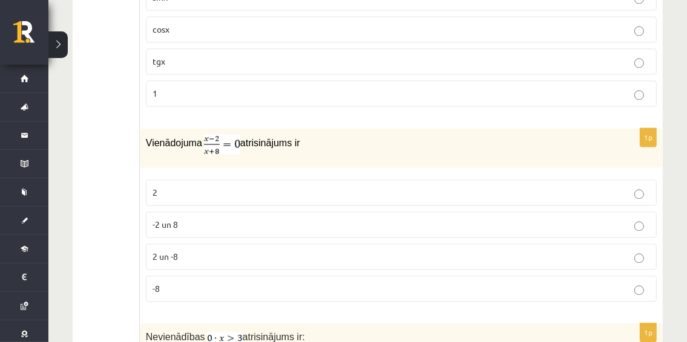
drag, startPoint x: 554, startPoint y: 232, endPoint x: 569, endPoint y: 231, distance: 14.6
click at [554, 250] on p "2 un -8" at bounding box center [400, 256] width 497 height 13
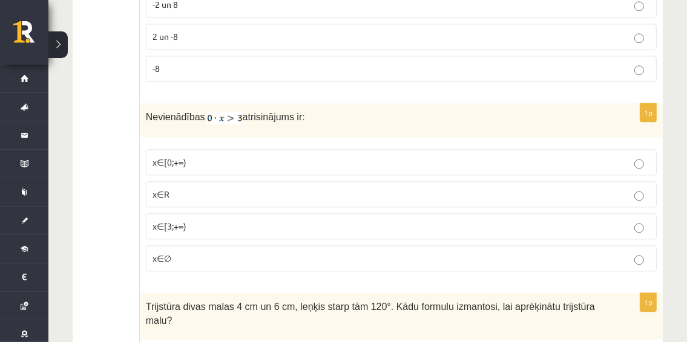
scroll to position [5553, 0]
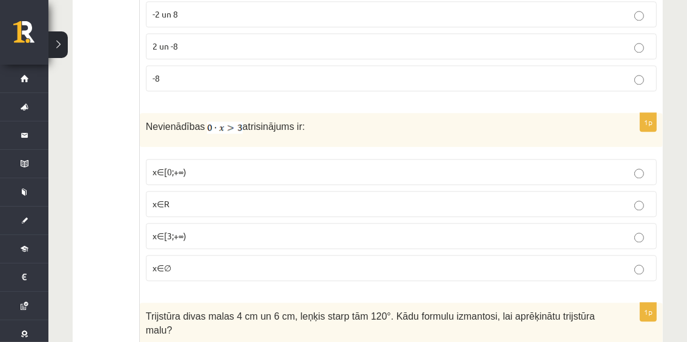
click at [581, 262] on p "x∈∅" at bounding box center [400, 268] width 497 height 13
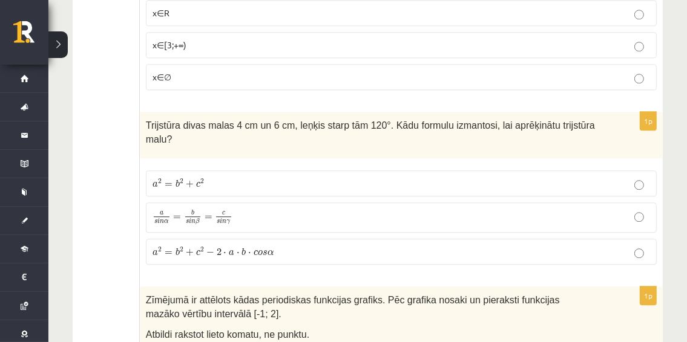
scroll to position [5754, 0]
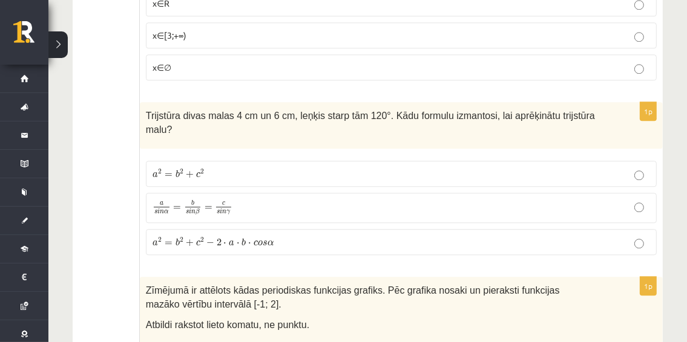
click at [616, 236] on p "a 2 = b 2 + c 2 − 2 ⋅ a ⋅ b ⋅ c o s α a 2 = b 2 + c 2 − 2 ⋅ a ⋅ b ⋅ c o s α" at bounding box center [400, 242] width 497 height 13
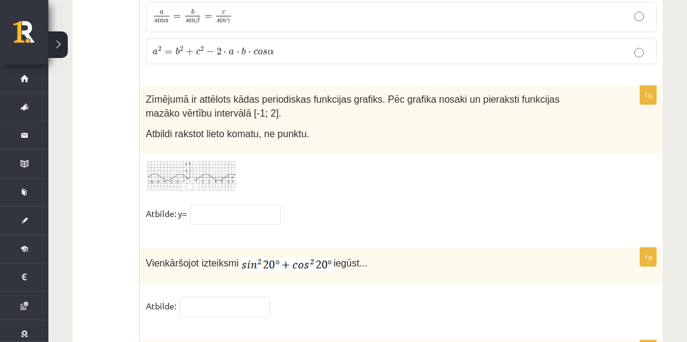
scroll to position [6022, 0]
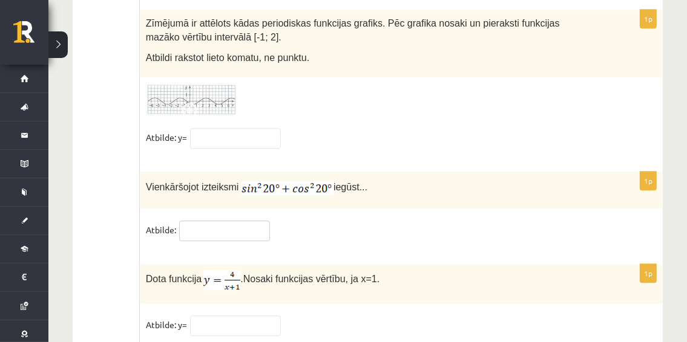
click at [244, 221] on input "text" at bounding box center [224, 231] width 91 height 21
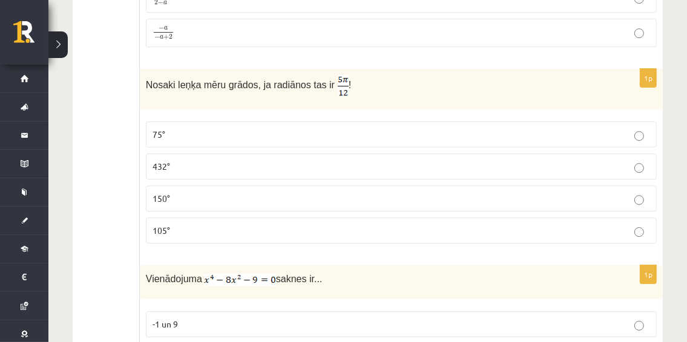
scroll to position [3088, 0]
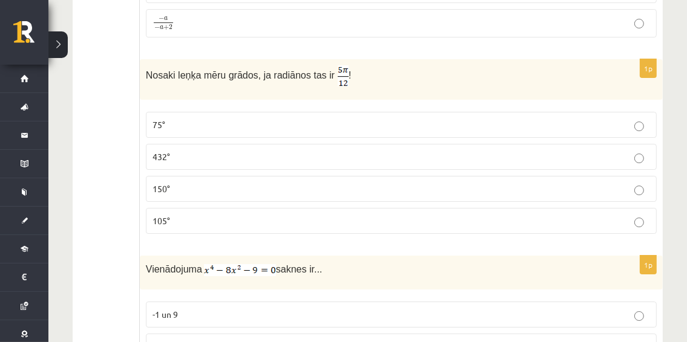
type input "*"
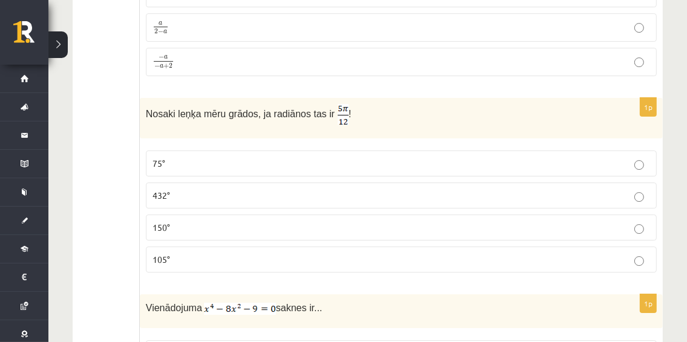
scroll to position [6022, 0]
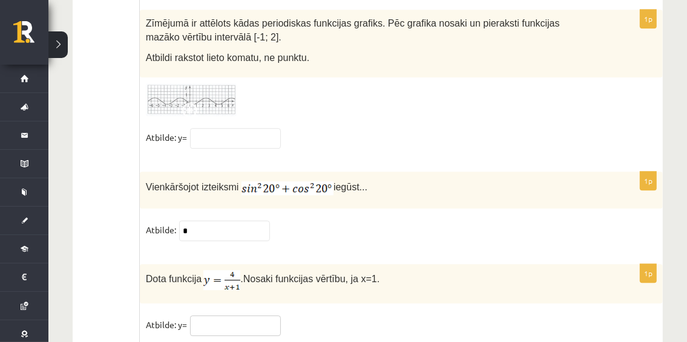
click at [226, 316] on input "text" at bounding box center [235, 326] width 91 height 21
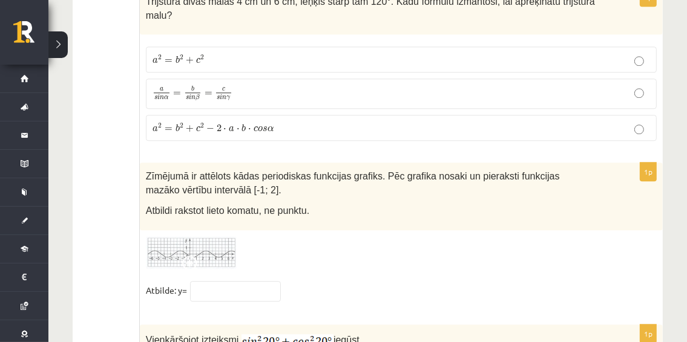
type input "*"
click at [256, 281] on input "text" at bounding box center [235, 291] width 91 height 21
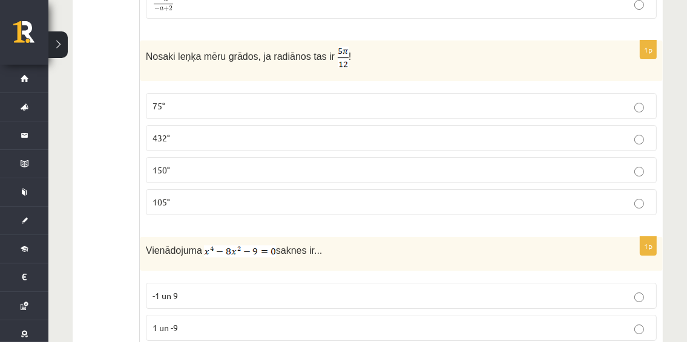
scroll to position [3088, 0]
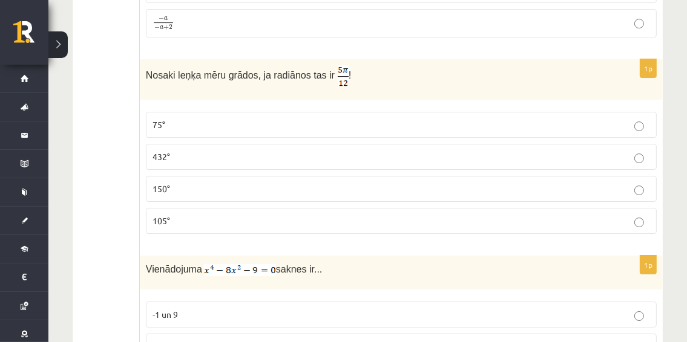
type input "****"
click at [528, 119] on p "75°" at bounding box center [400, 125] width 497 height 13
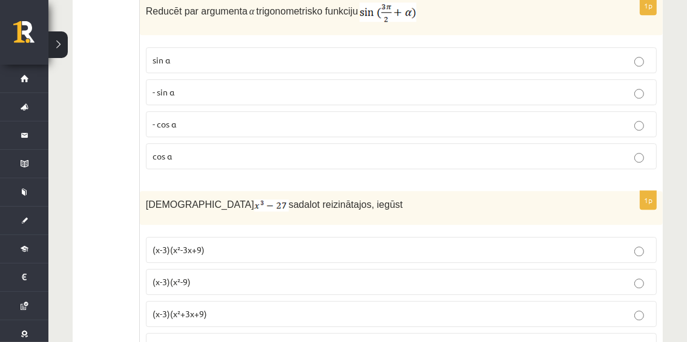
scroll to position [2446, 0]
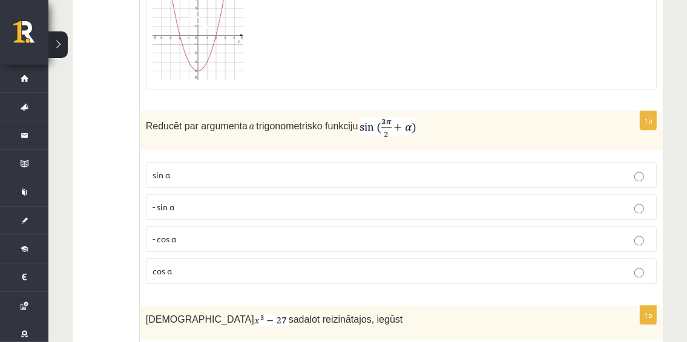
click at [350, 226] on label "- cos ⁡α" at bounding box center [401, 239] width 511 height 26
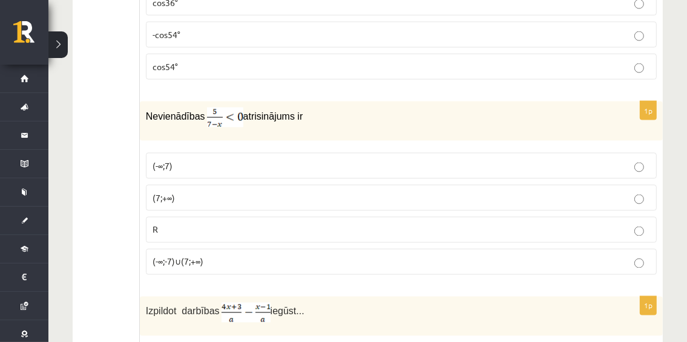
scroll to position [1500, 0]
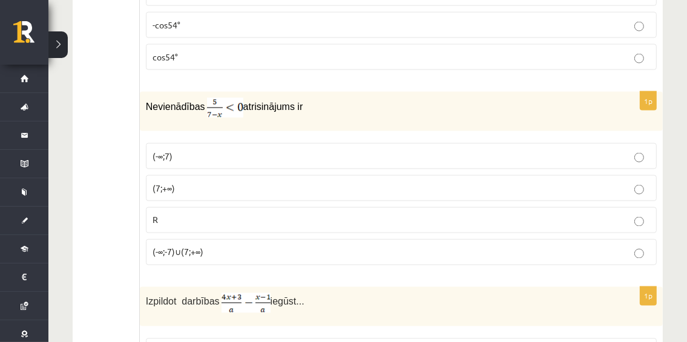
click at [313, 182] on p "(7;+∞)" at bounding box center [400, 188] width 497 height 13
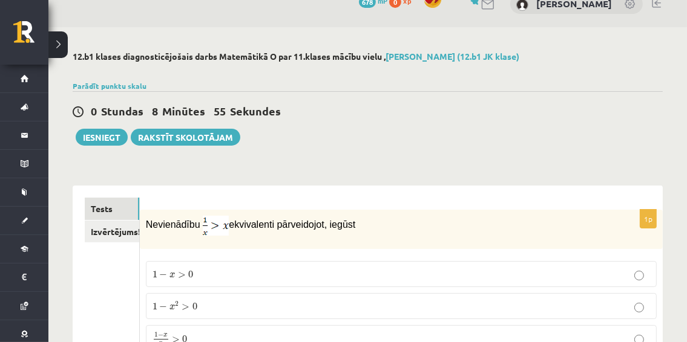
scroll to position [0, 0]
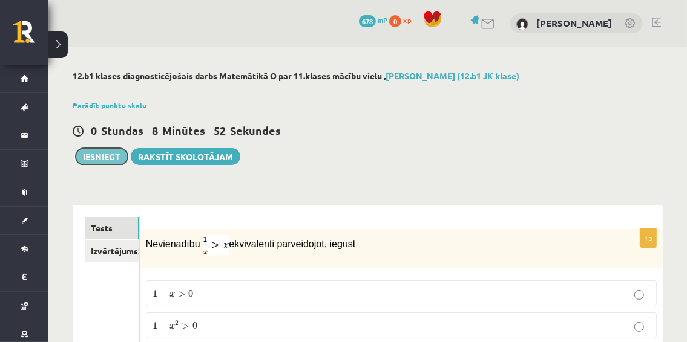
click at [102, 155] on button "Iesniegt" at bounding box center [102, 156] width 52 height 17
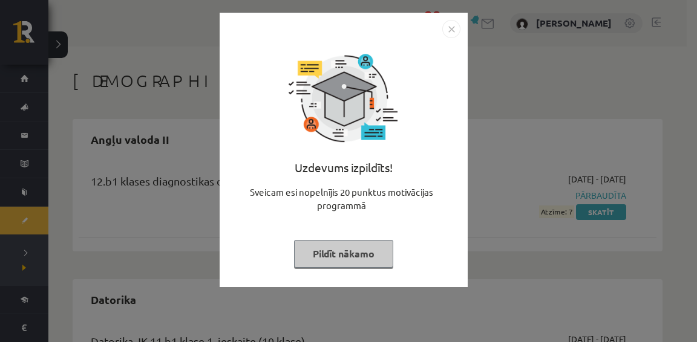
click at [344, 246] on button "Pildīt nākamo" at bounding box center [343, 254] width 99 height 28
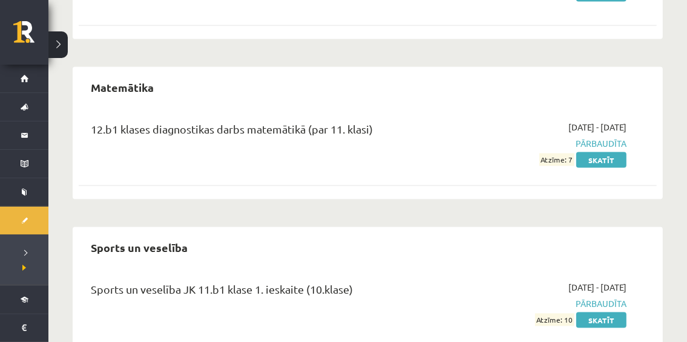
scroll to position [1350, 0]
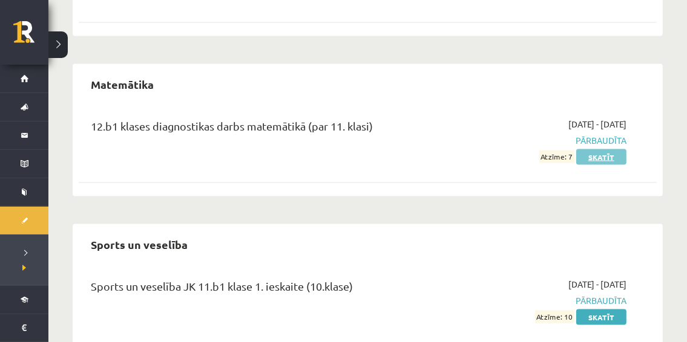
click at [595, 149] on link "Skatīt" at bounding box center [601, 157] width 50 height 16
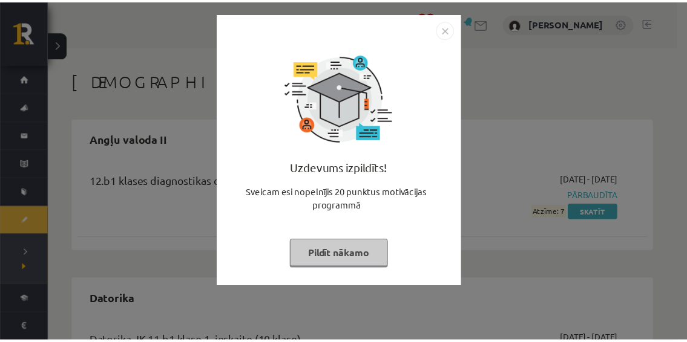
scroll to position [1350, 0]
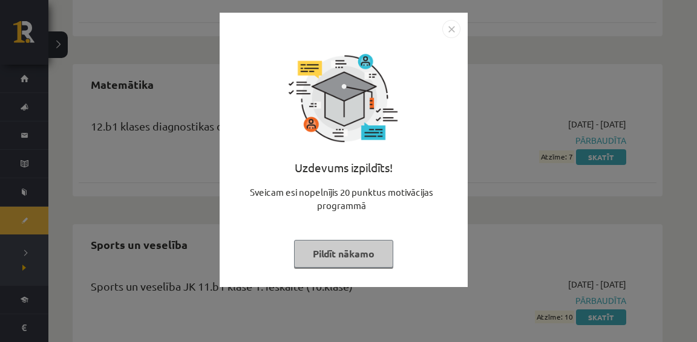
click at [450, 30] on img "Close" at bounding box center [451, 29] width 18 height 18
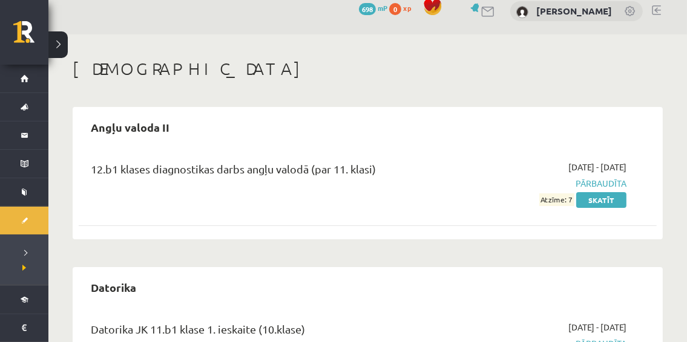
scroll to position [6, 0]
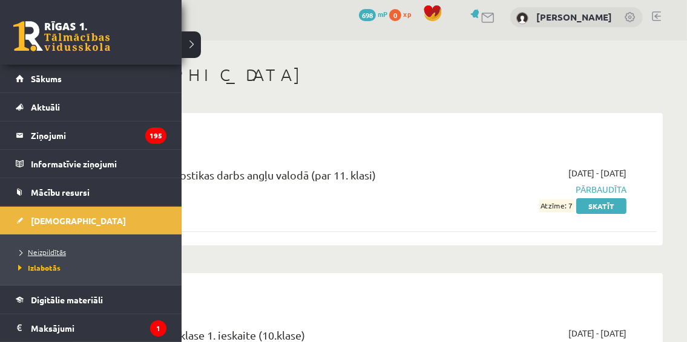
click at [49, 252] on span "Neizpildītās" at bounding box center [40, 252] width 51 height 10
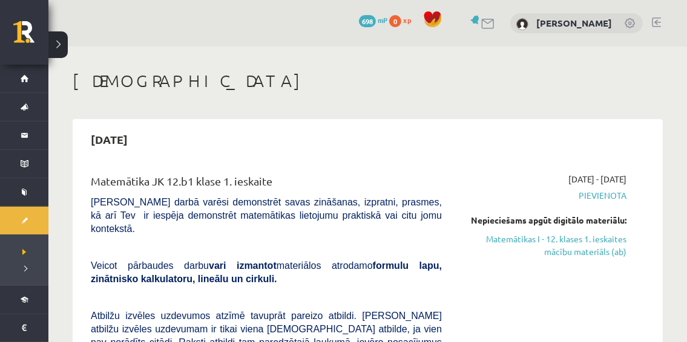
click at [376, 22] on span "698" at bounding box center [367, 21] width 17 height 12
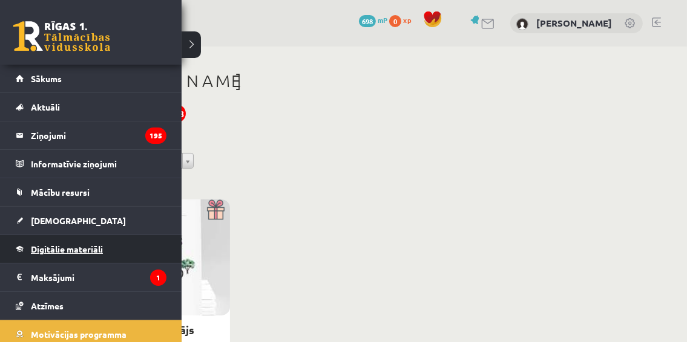
click at [64, 244] on span "Digitālie materiāli" at bounding box center [67, 249] width 72 height 11
